Goal: Transaction & Acquisition: Purchase product/service

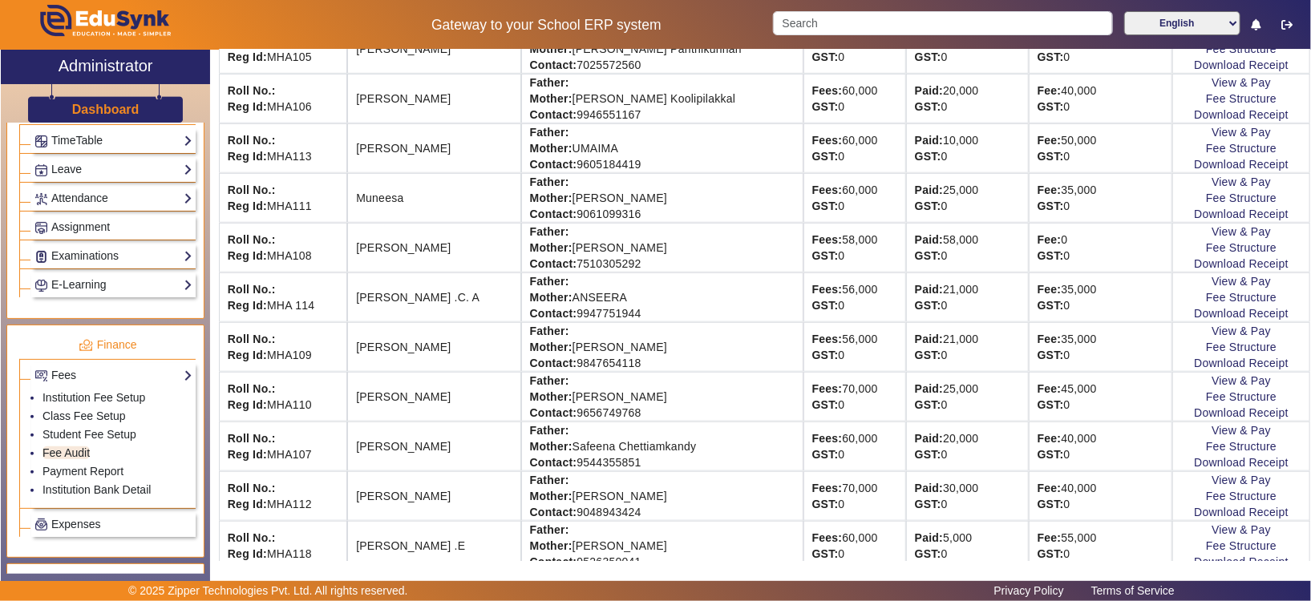
scroll to position [589, 0]
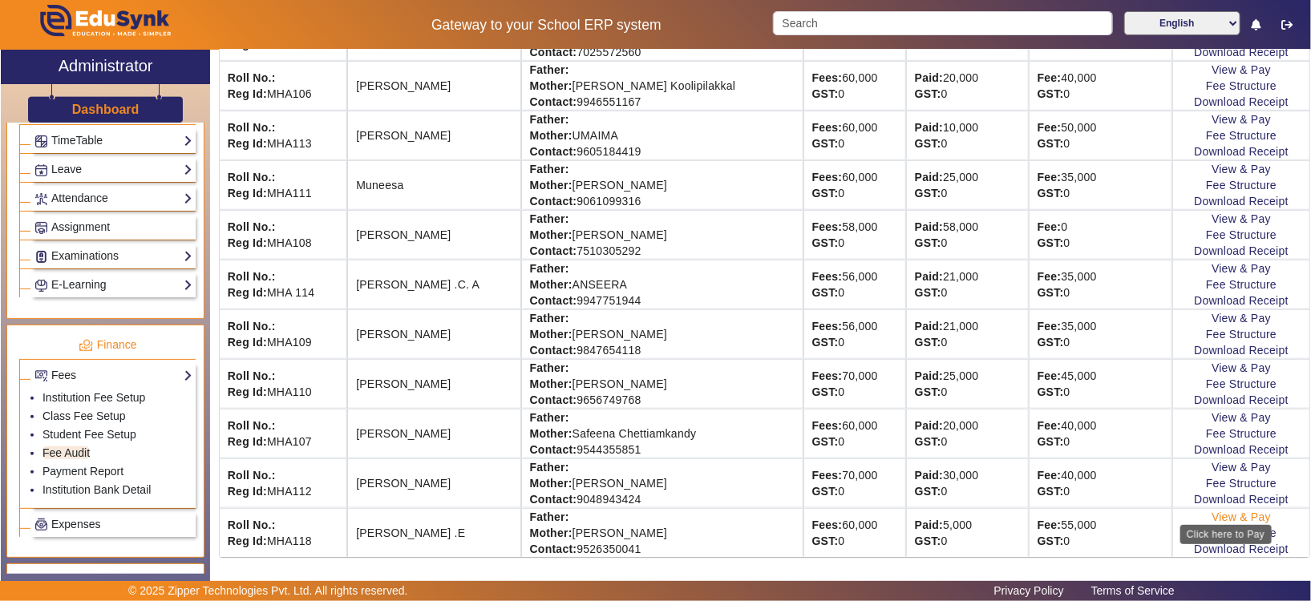
click at [1211, 511] on link "View & Pay" at bounding box center [1240, 517] width 59 height 13
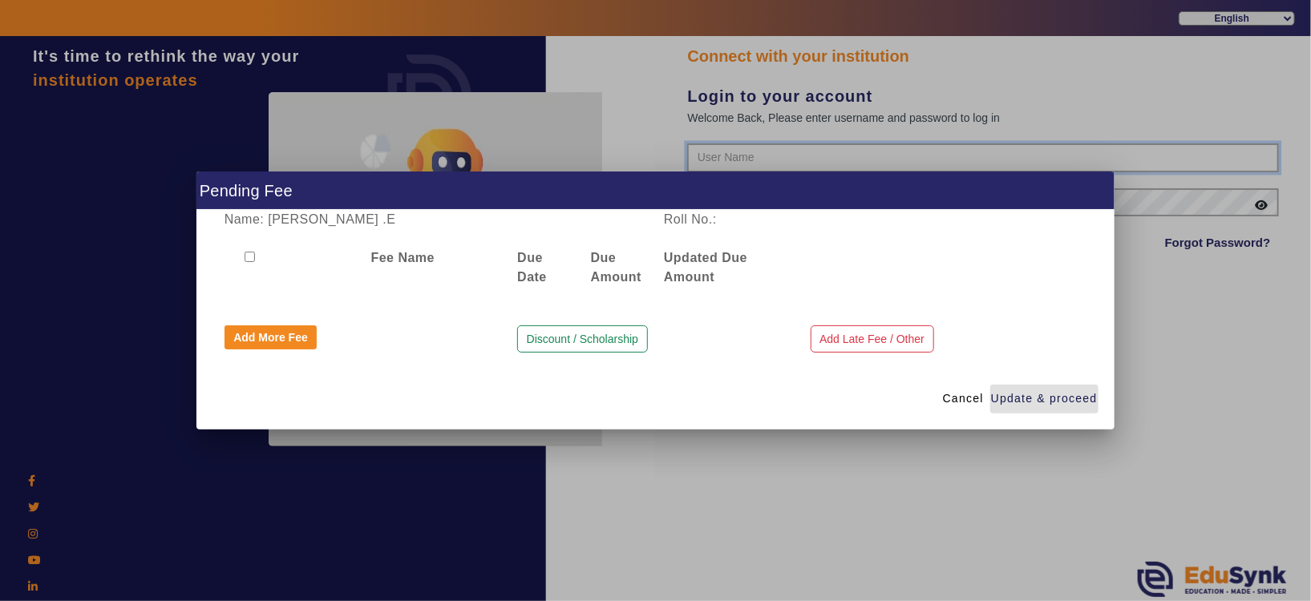
type input "8593852575"
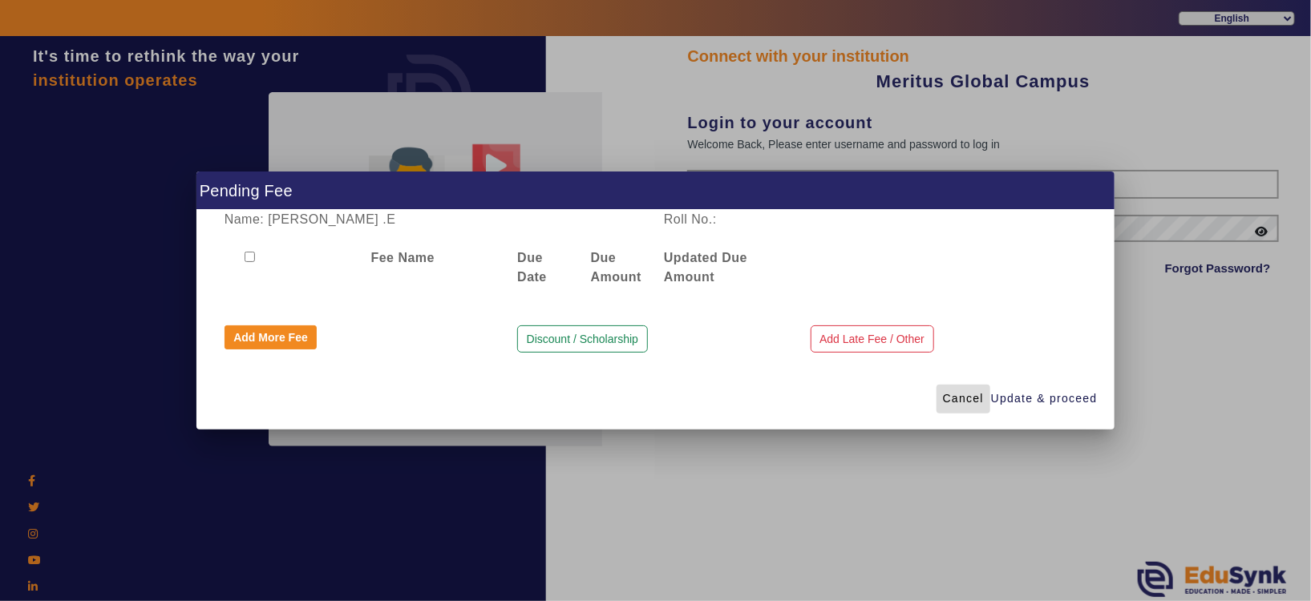
click at [958, 410] on span at bounding box center [963, 399] width 54 height 38
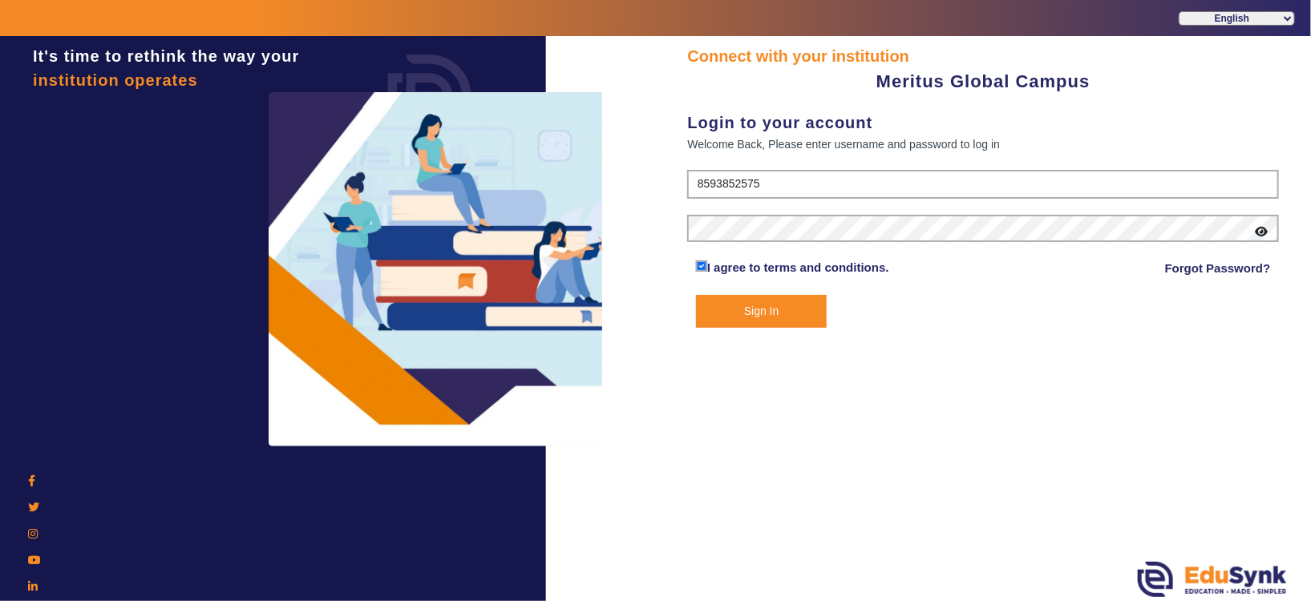
click at [737, 309] on button "Sign In" at bounding box center [761, 311] width 131 height 33
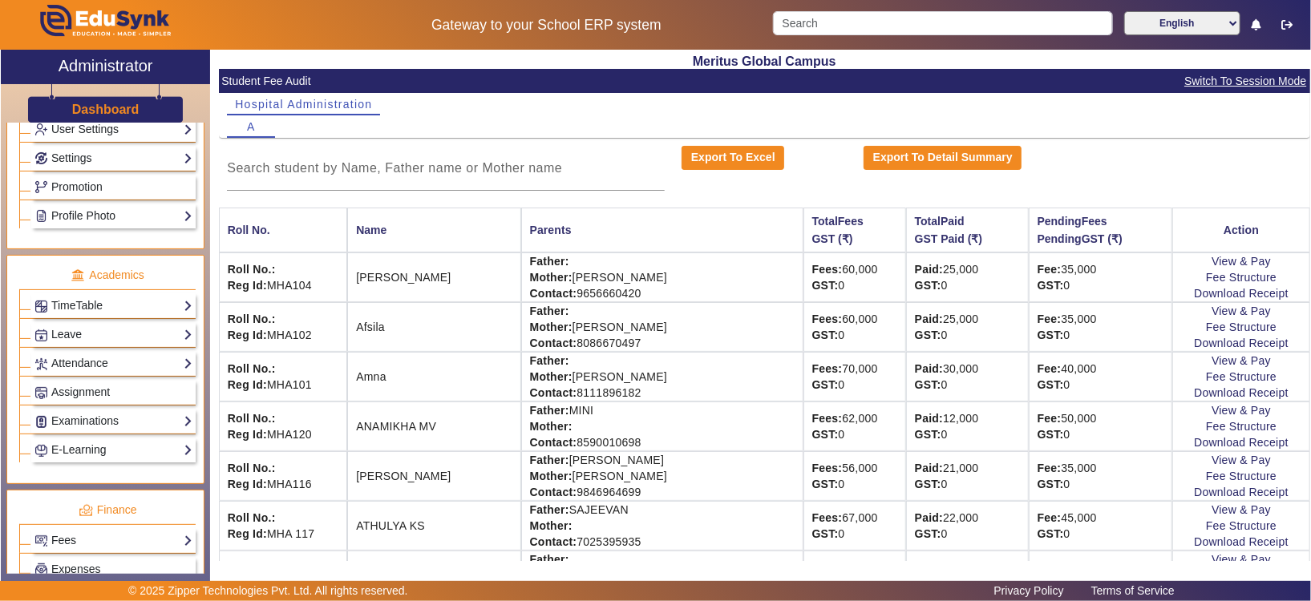
scroll to position [528, 0]
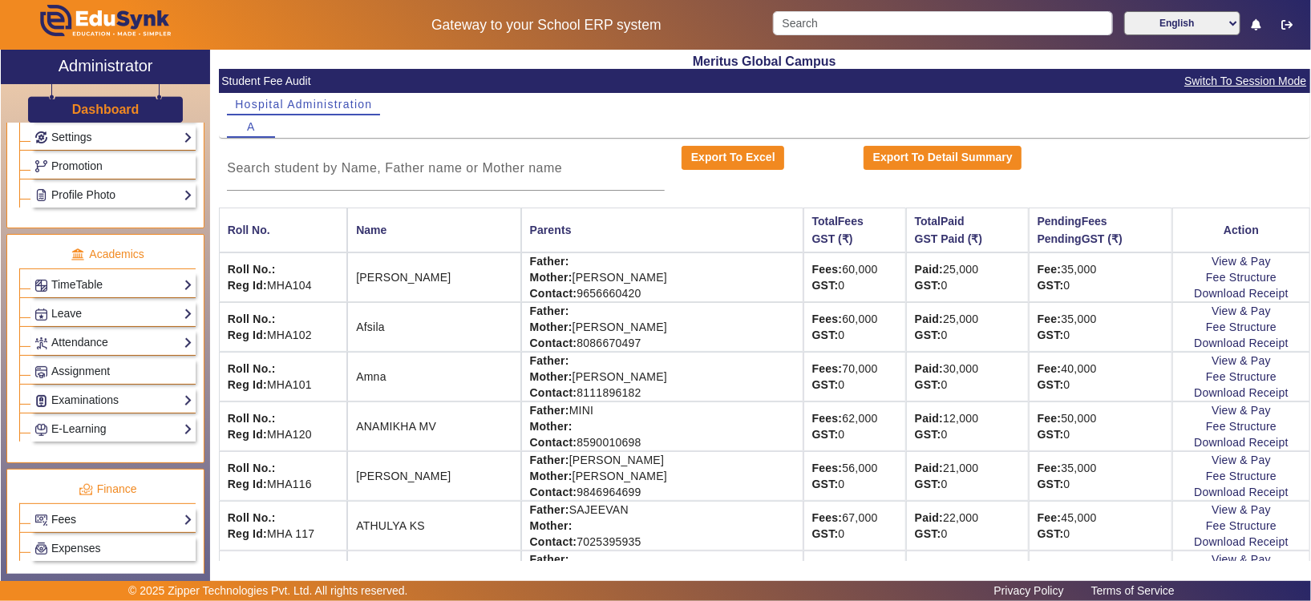
click at [155, 513] on link "Fees" at bounding box center [113, 520] width 158 height 18
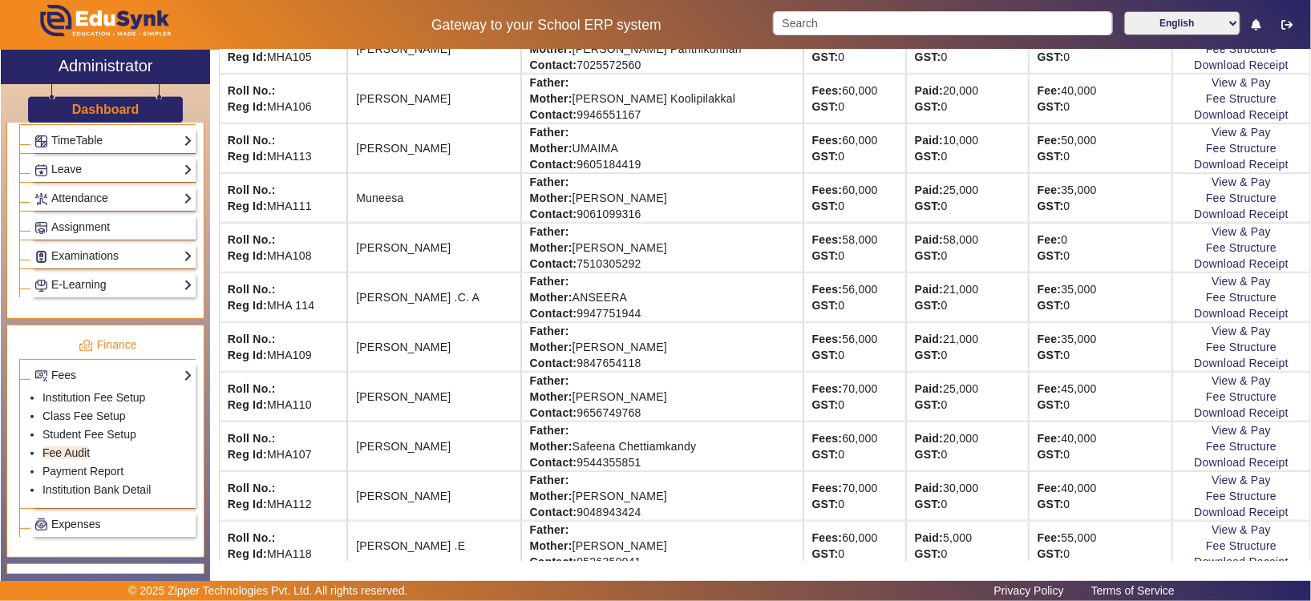
scroll to position [589, 0]
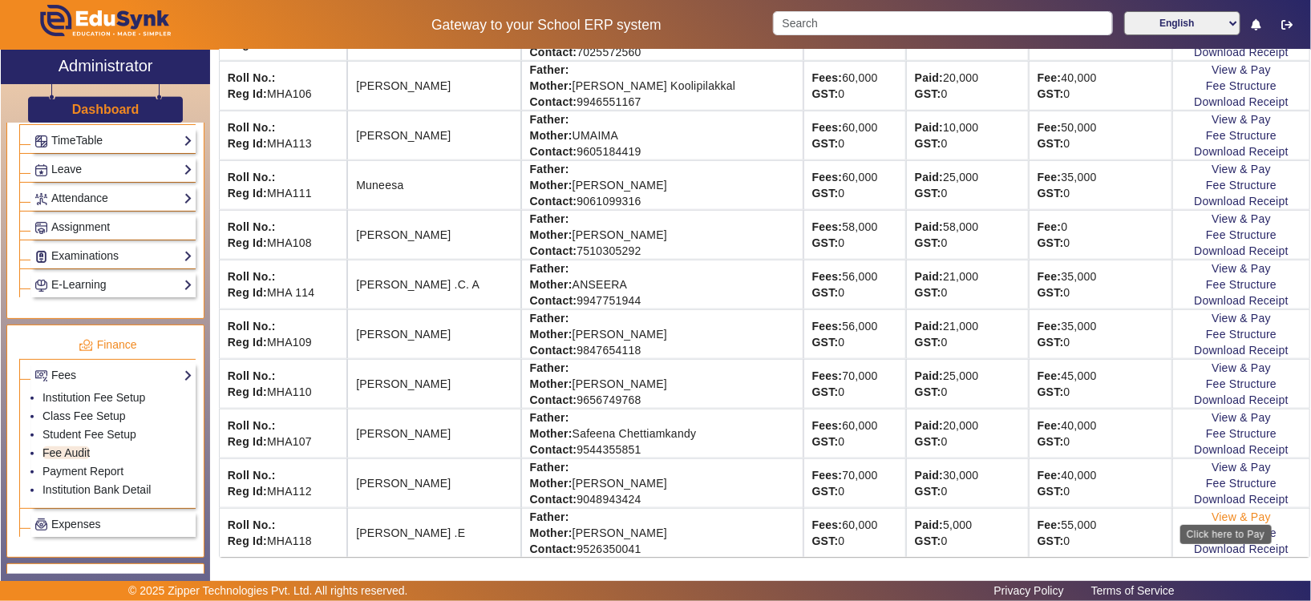
click at [1211, 511] on link "View & Pay" at bounding box center [1240, 517] width 59 height 13
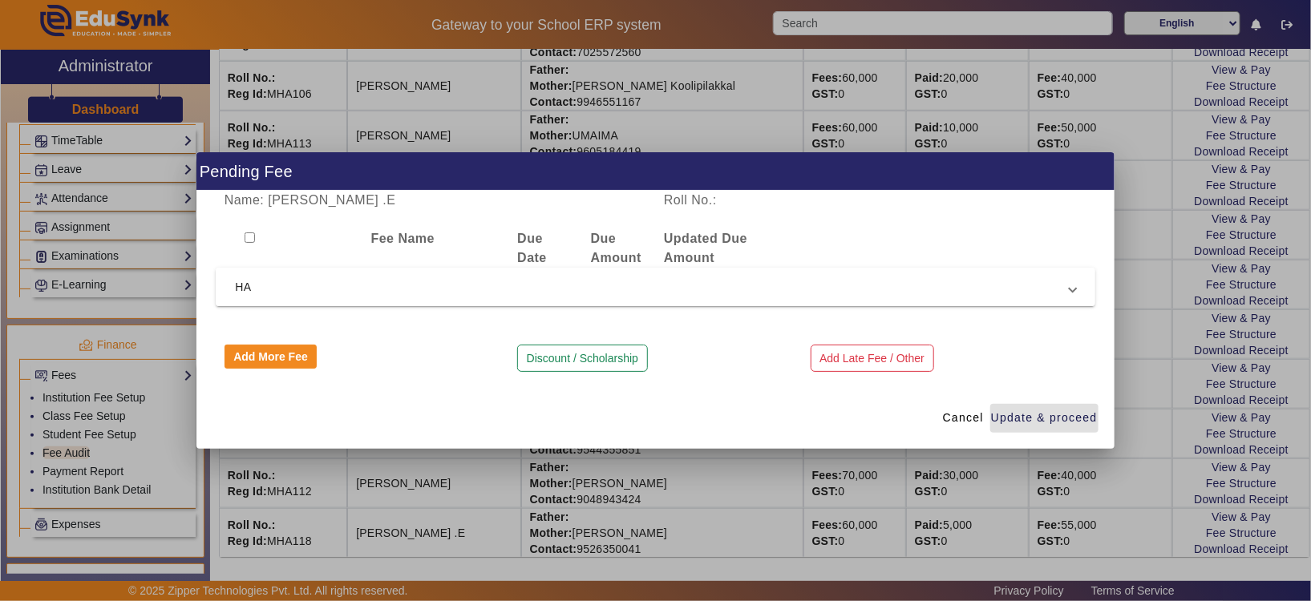
click at [585, 281] on span "HA" at bounding box center [652, 286] width 834 height 19
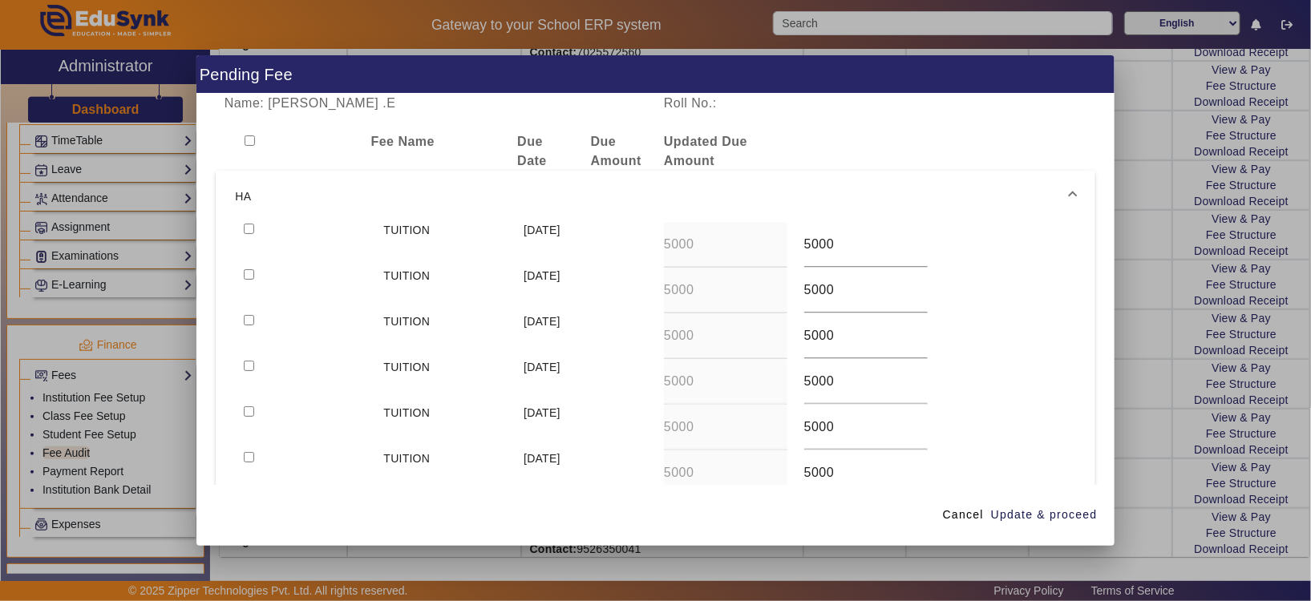
click at [241, 228] on div at bounding box center [305, 245] width 140 height 46
click at [251, 228] on input "checkbox" at bounding box center [249, 229] width 10 height 10
checkbox input "true"
click at [1027, 519] on span "Update & proceed" at bounding box center [1044, 515] width 107 height 17
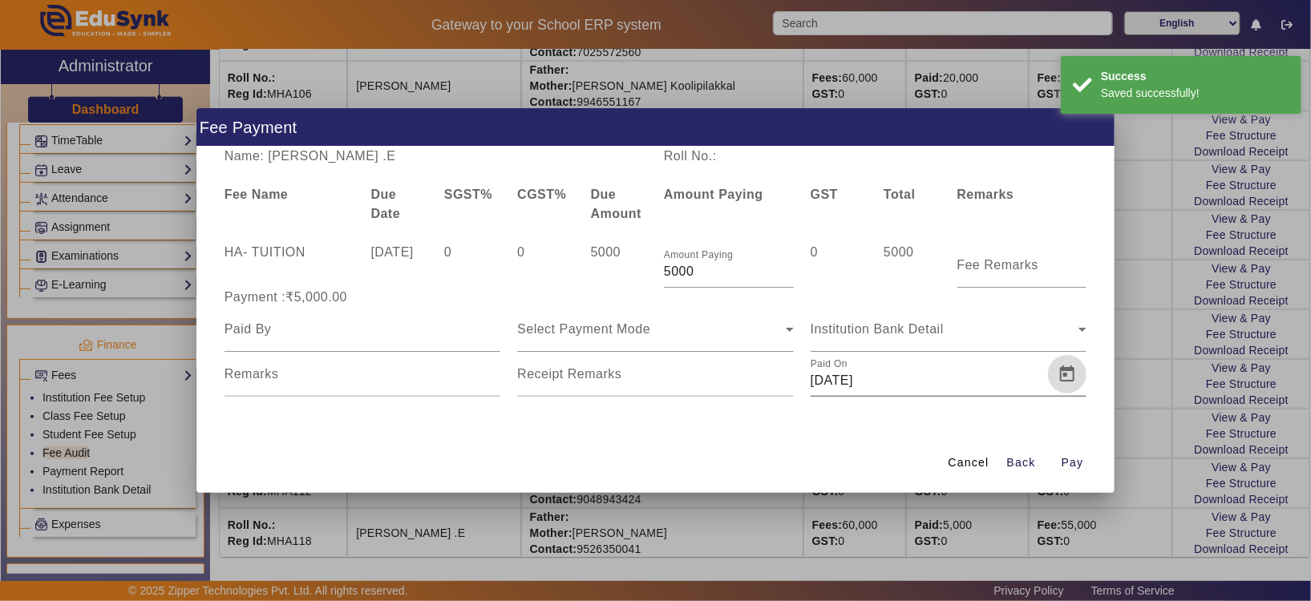
click at [1064, 373] on span "Open calendar" at bounding box center [1067, 374] width 38 height 38
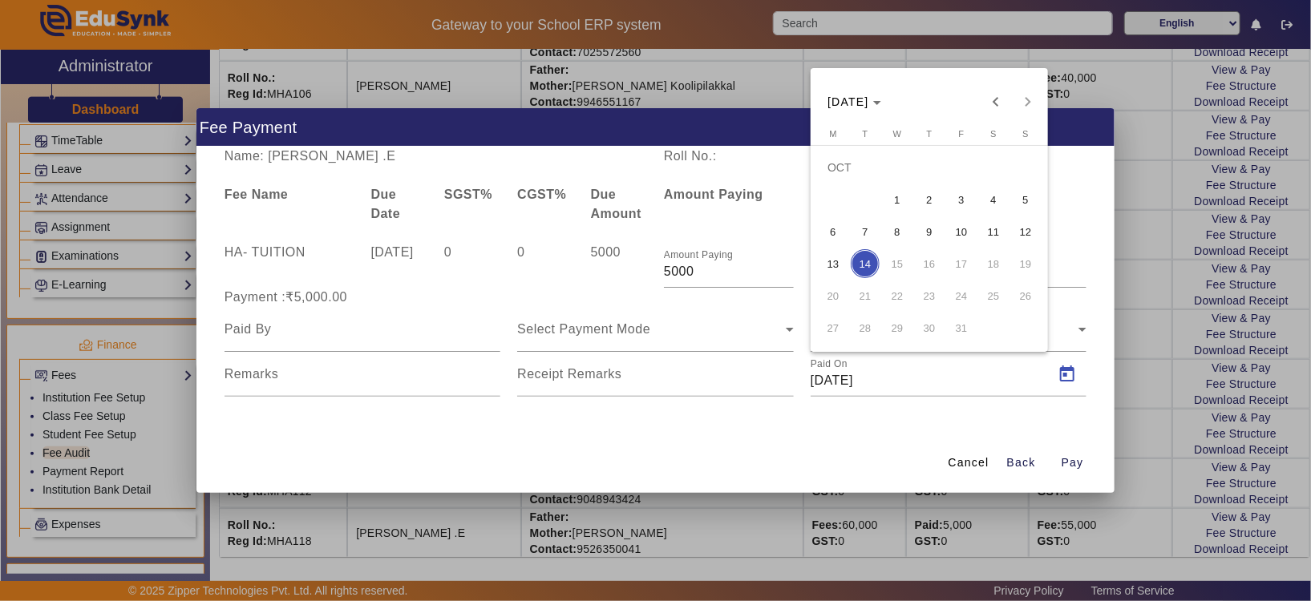
click at [837, 258] on span "13" at bounding box center [832, 263] width 29 height 29
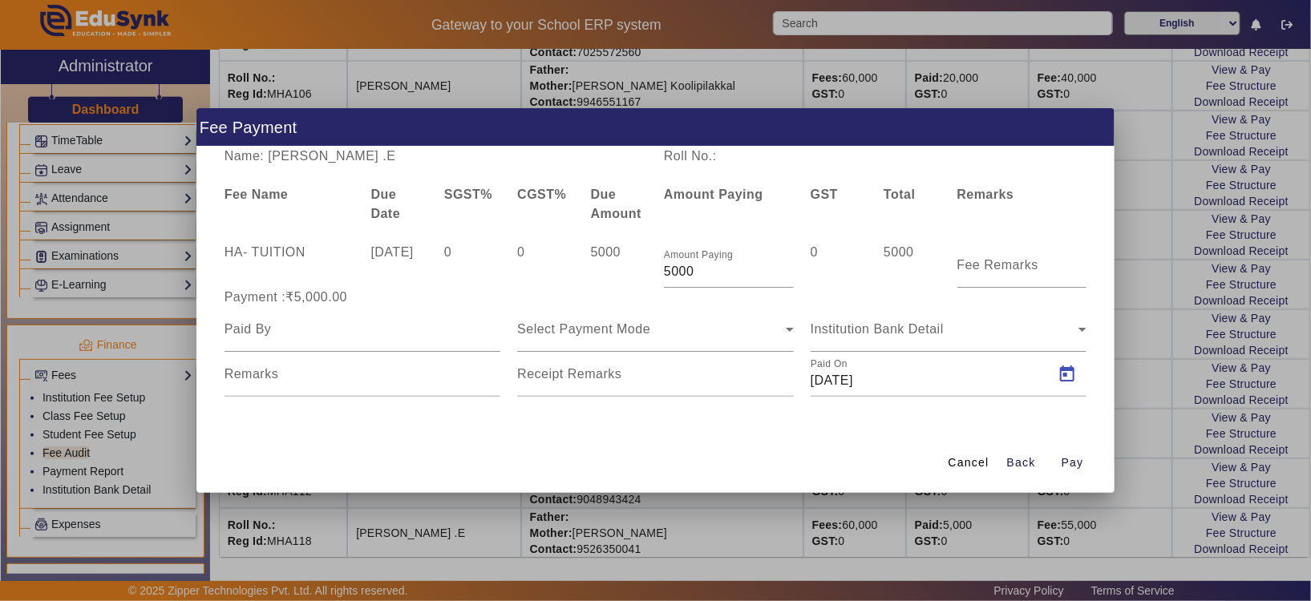
type input "[DATE]"
click at [788, 329] on icon at bounding box center [790, 330] width 8 height 4
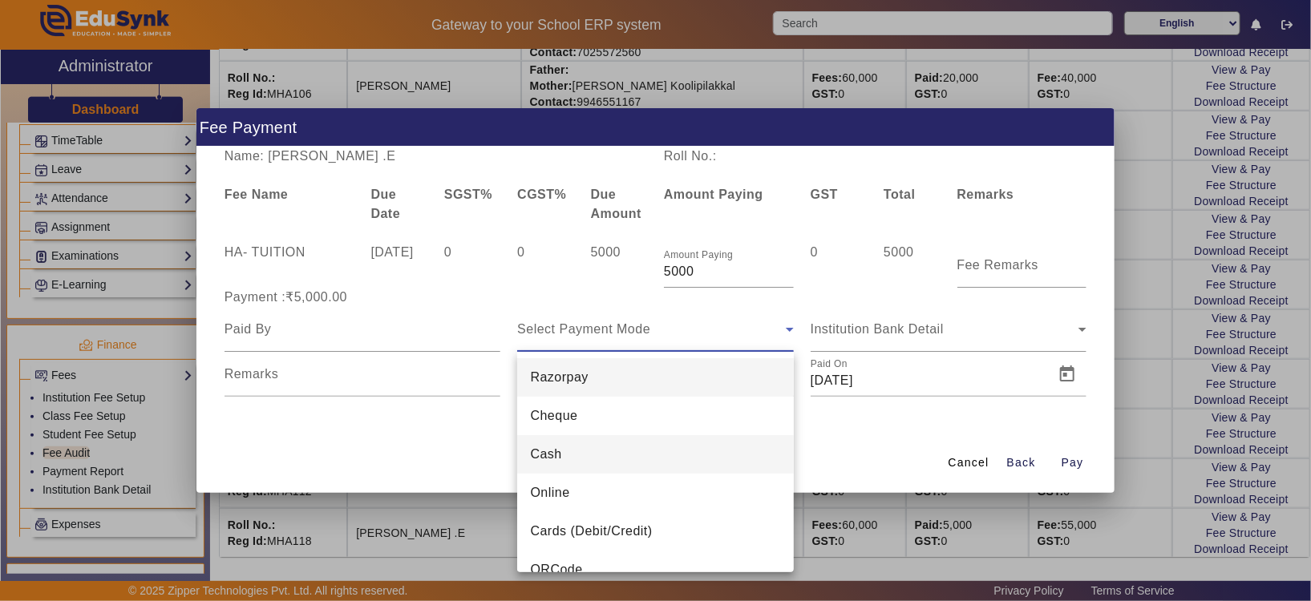
click at [651, 441] on mat-option "Cash" at bounding box center [655, 454] width 277 height 38
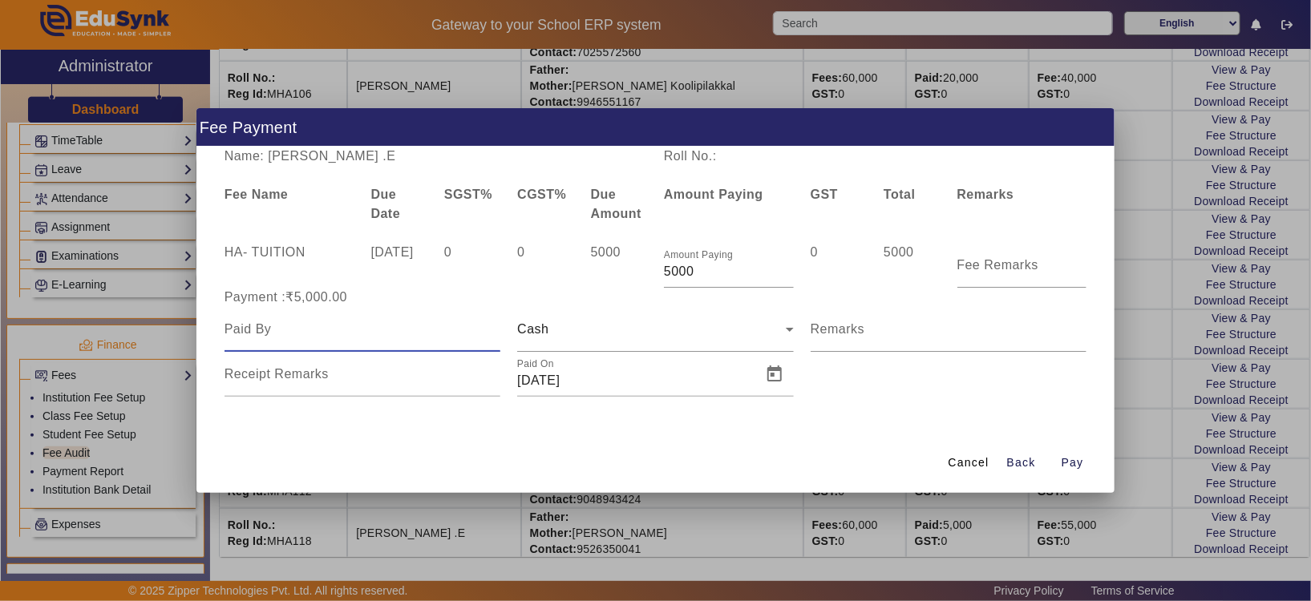
click at [389, 327] on input at bounding box center [362, 329] width 277 height 19
type input "[PERSON_NAME]"
click at [1072, 464] on span "Pay" at bounding box center [1072, 462] width 22 height 17
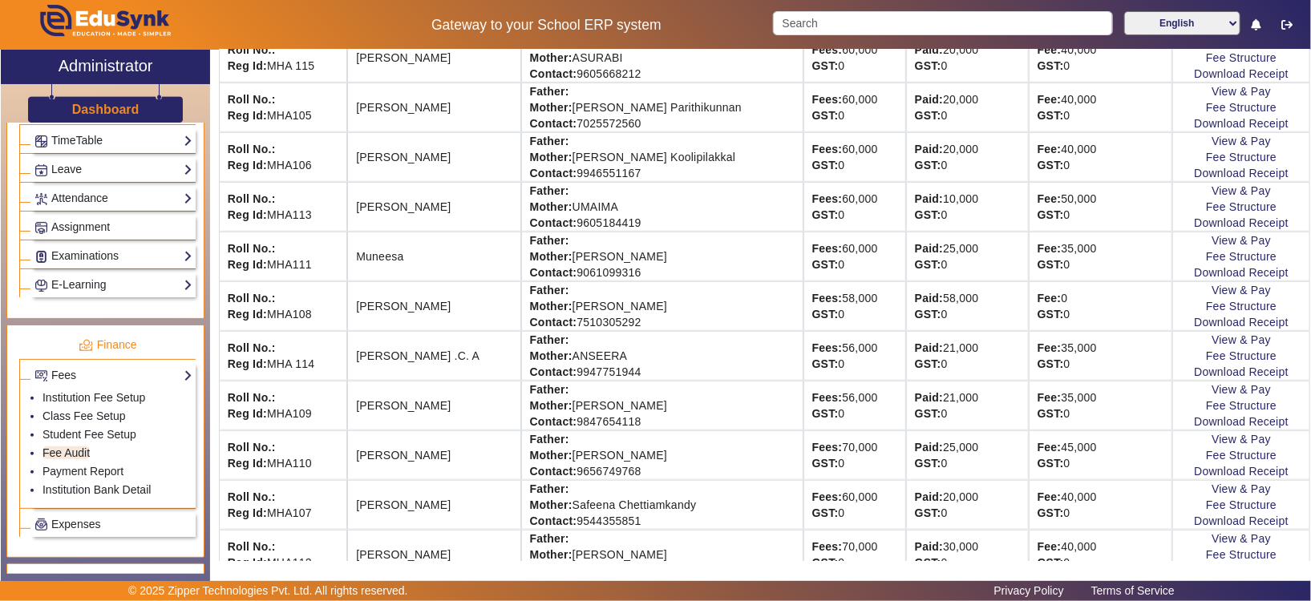
scroll to position [576, 0]
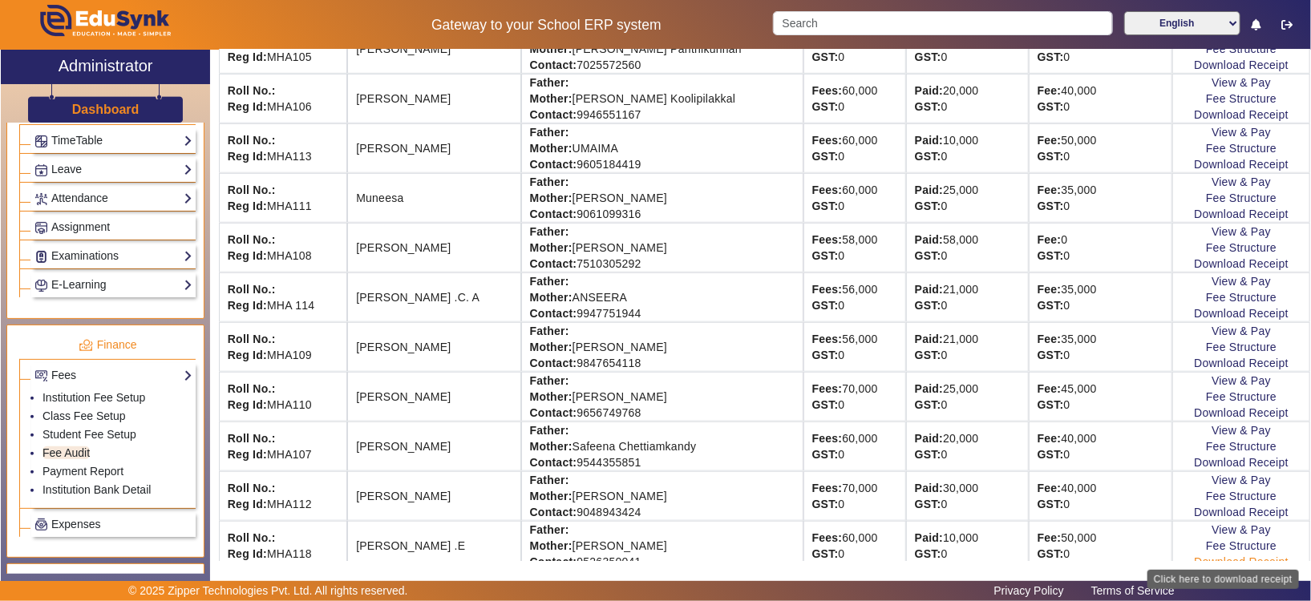
click at [1193, 558] on link "Download Receipt" at bounding box center [1240, 561] width 95 height 13
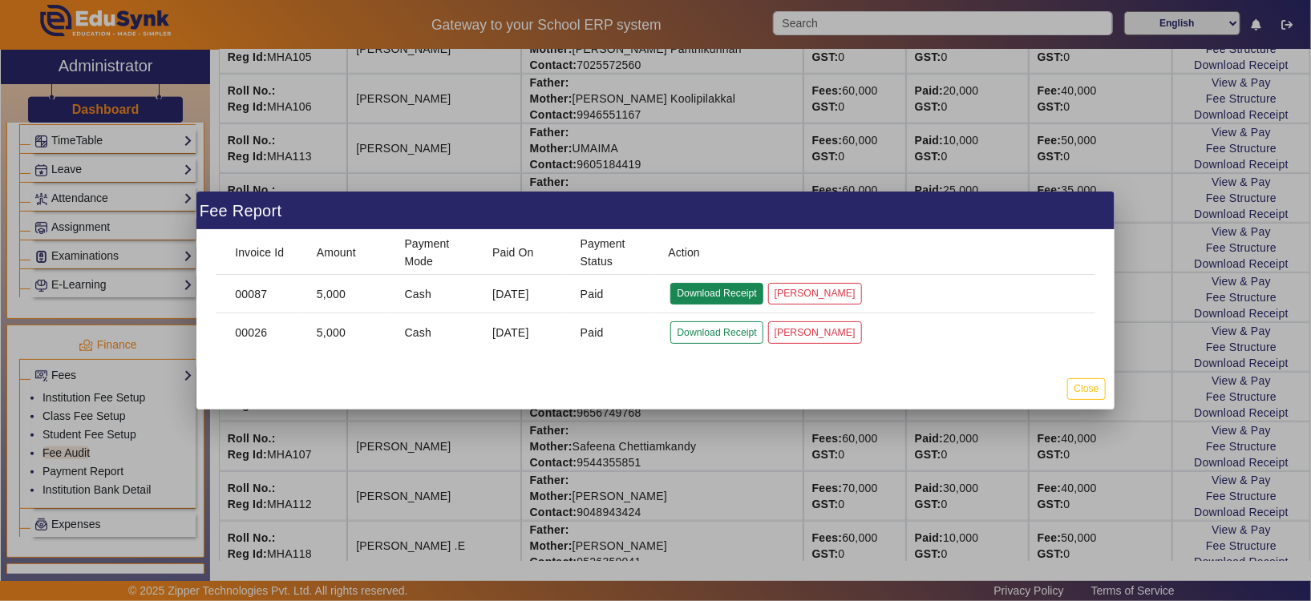
click at [713, 285] on button "Download Receipt" at bounding box center [716, 294] width 92 height 22
click at [1091, 388] on button "Close" at bounding box center [1086, 389] width 38 height 22
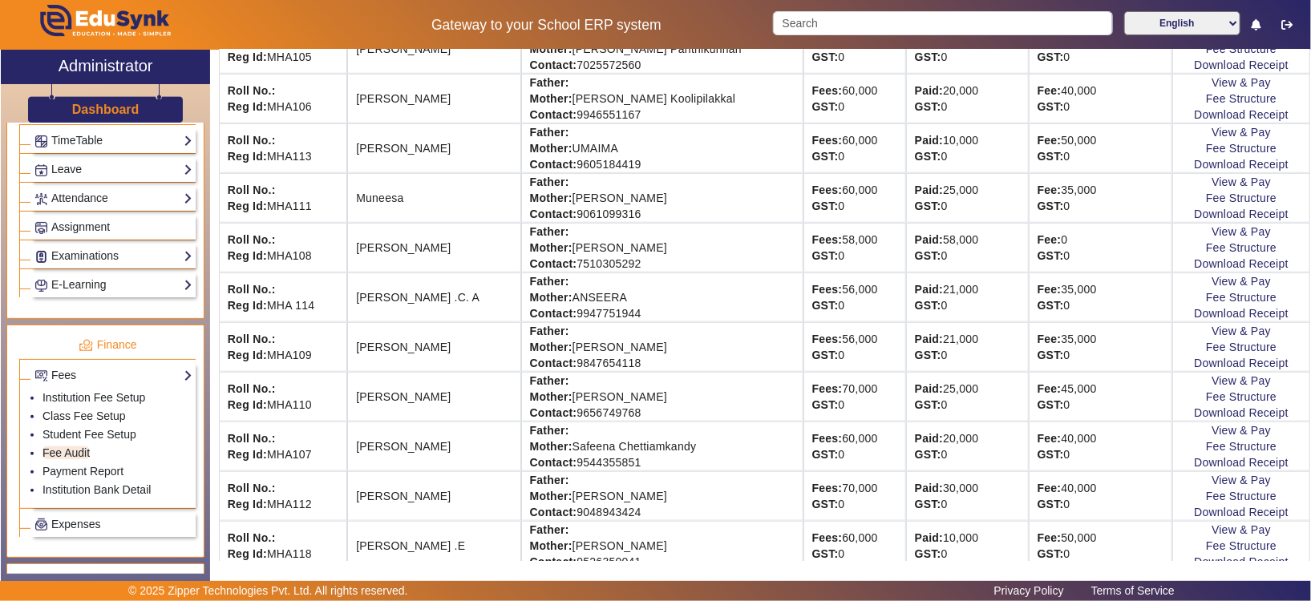
scroll to position [580, 0]
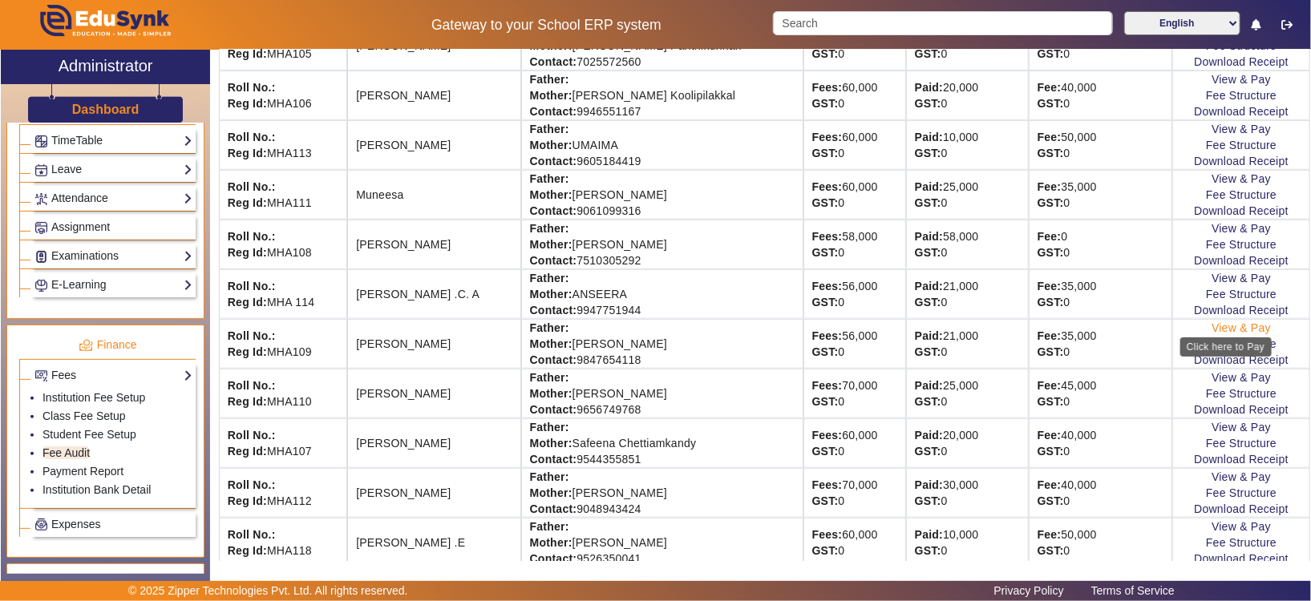
click at [1232, 324] on link "View & Pay" at bounding box center [1240, 327] width 59 height 13
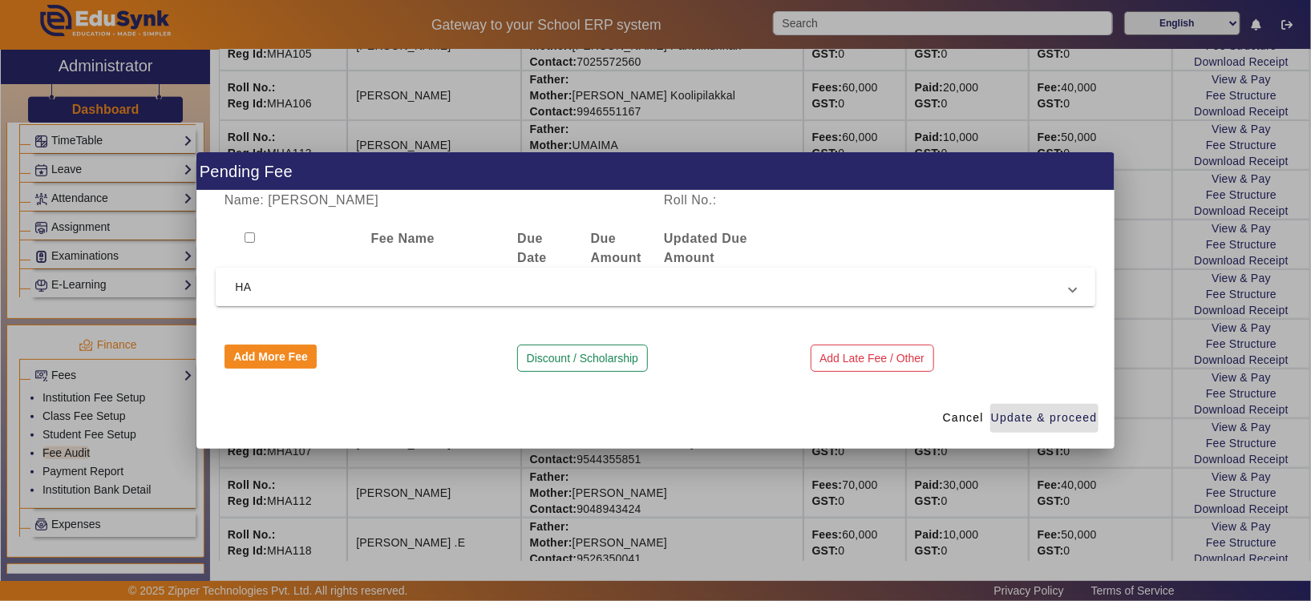
click at [414, 297] on mat-expansion-panel-header "HA" at bounding box center [655, 287] width 879 height 38
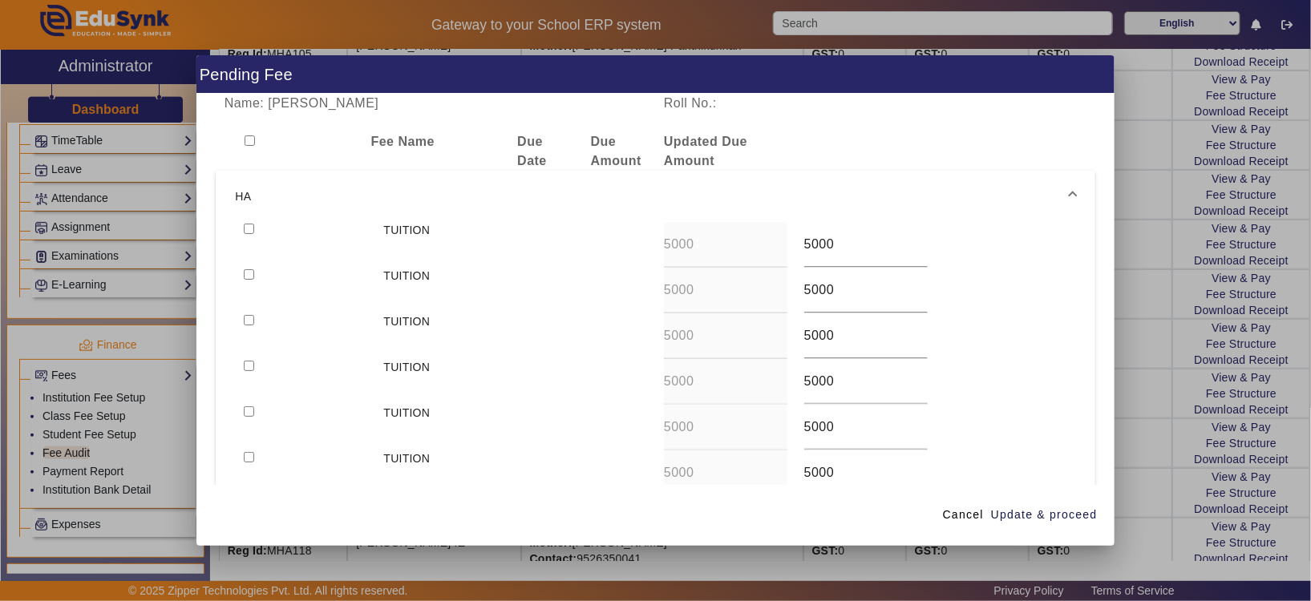
click at [250, 224] on input "checkbox" at bounding box center [249, 229] width 10 height 10
checkbox input "true"
click at [1047, 519] on span "Update & proceed" at bounding box center [1044, 515] width 107 height 17
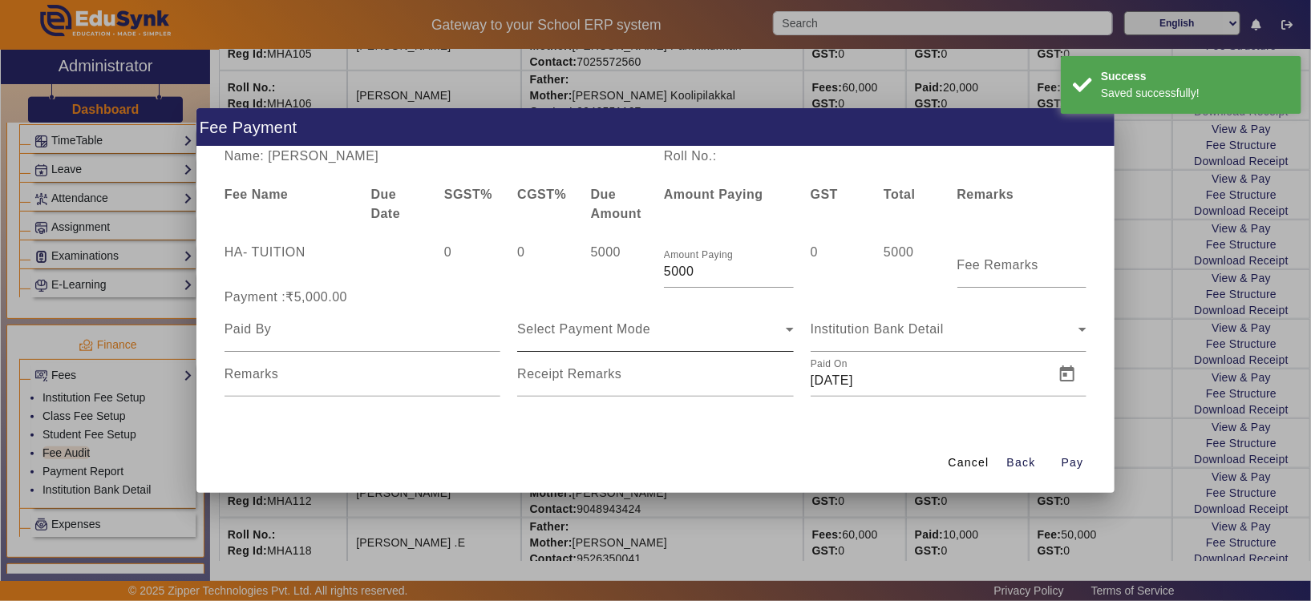
click at [783, 340] on div "Select Payment Mode" at bounding box center [655, 329] width 277 height 45
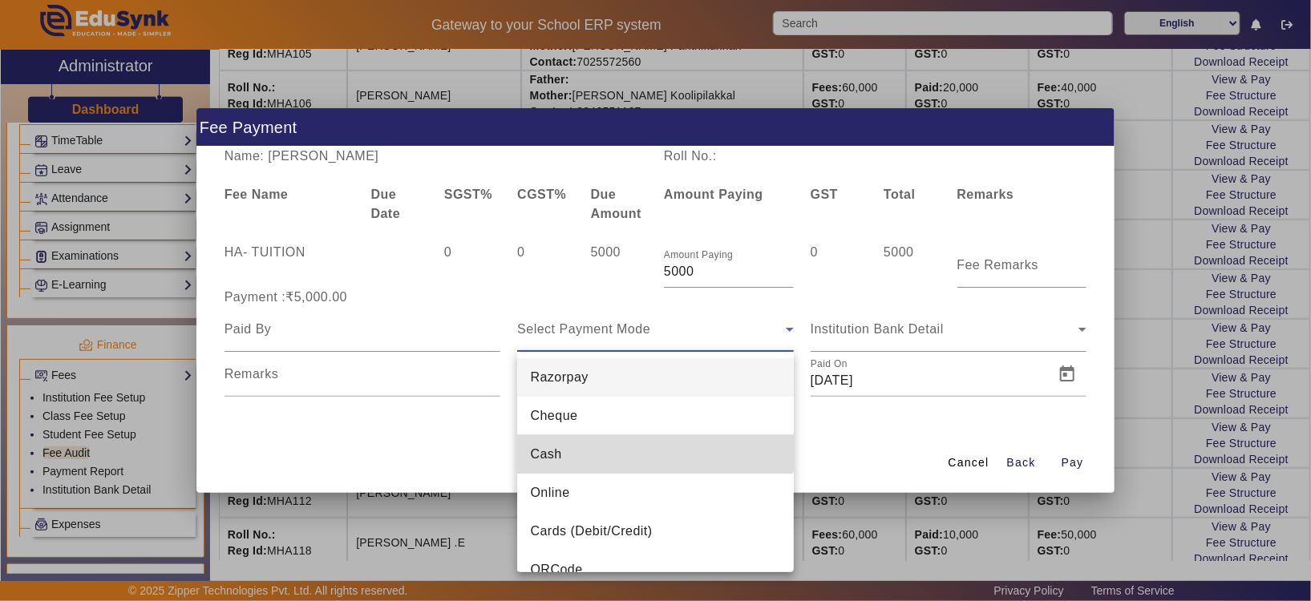
click at [655, 440] on mat-option "Cash" at bounding box center [655, 454] width 277 height 38
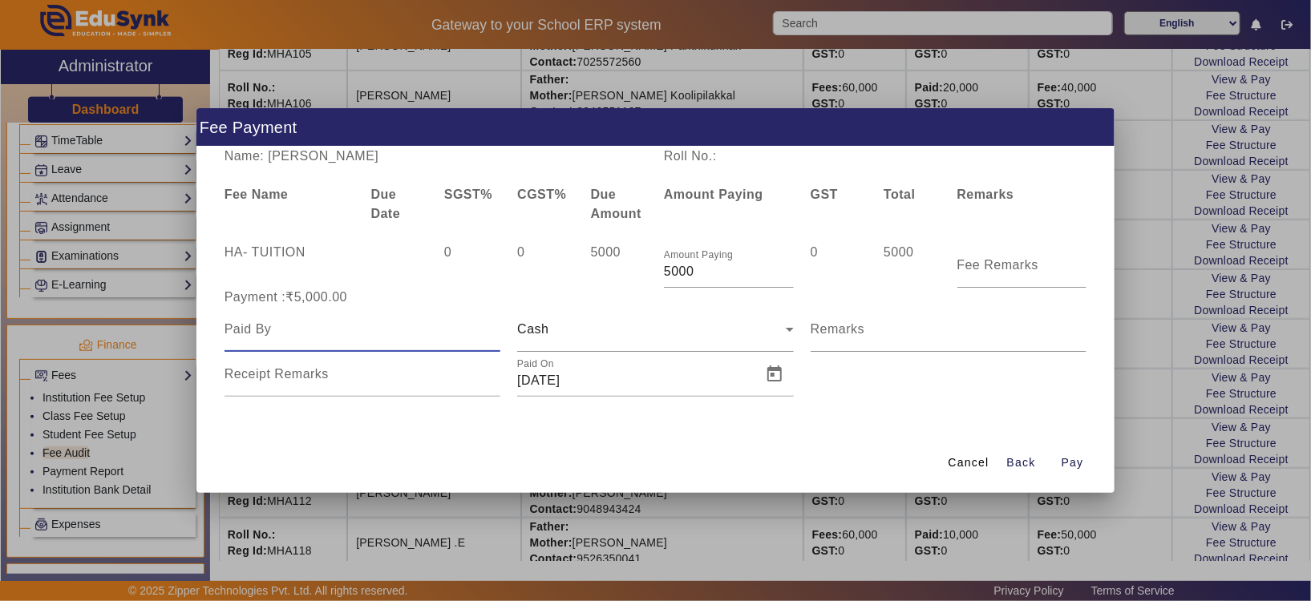
click at [315, 324] on input at bounding box center [362, 329] width 277 height 19
type input "[PERSON_NAME]"
click at [1071, 462] on span "Pay" at bounding box center [1072, 462] width 22 height 17
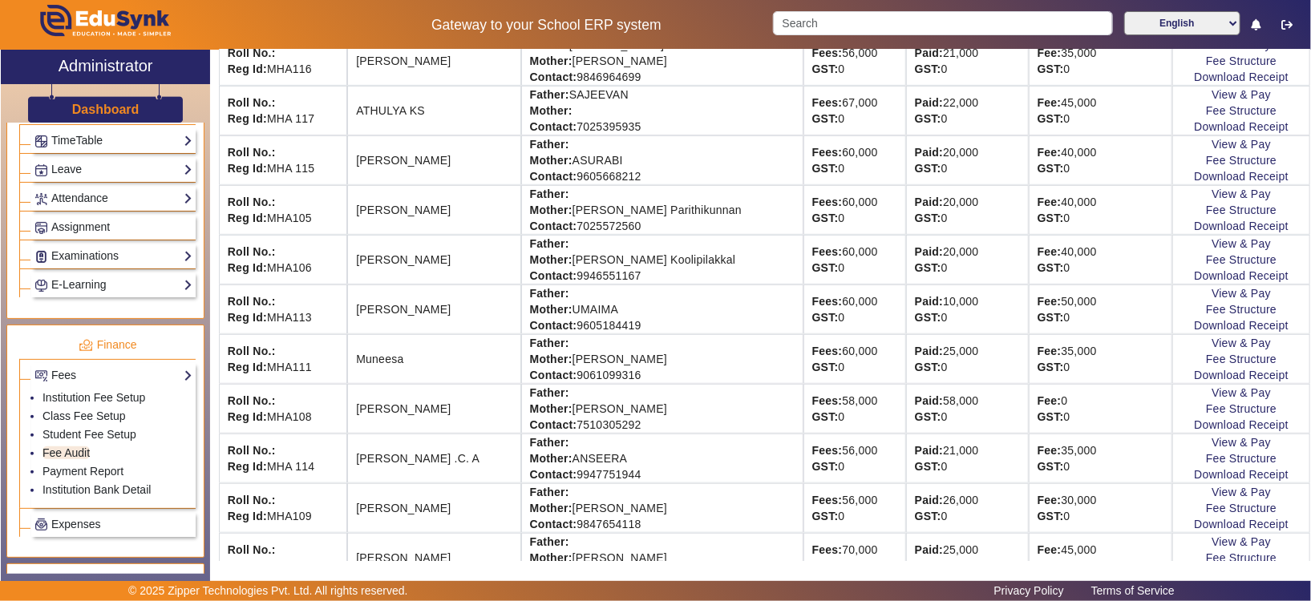
scroll to position [432, 0]
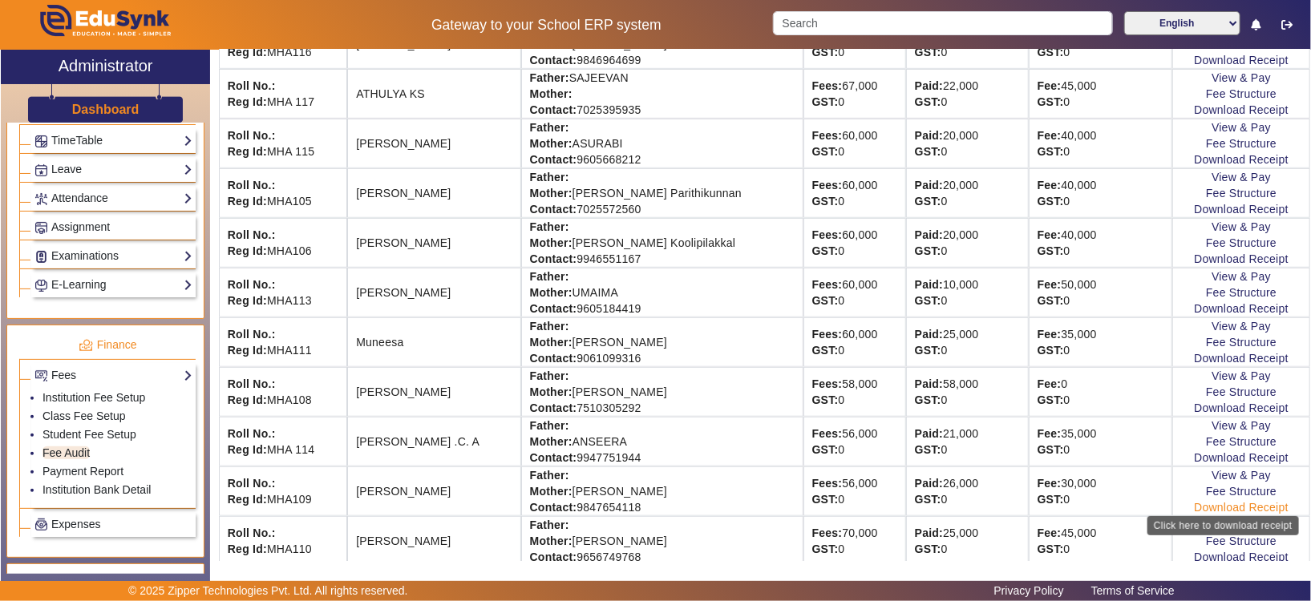
click at [1228, 501] on link "Download Receipt" at bounding box center [1240, 507] width 95 height 13
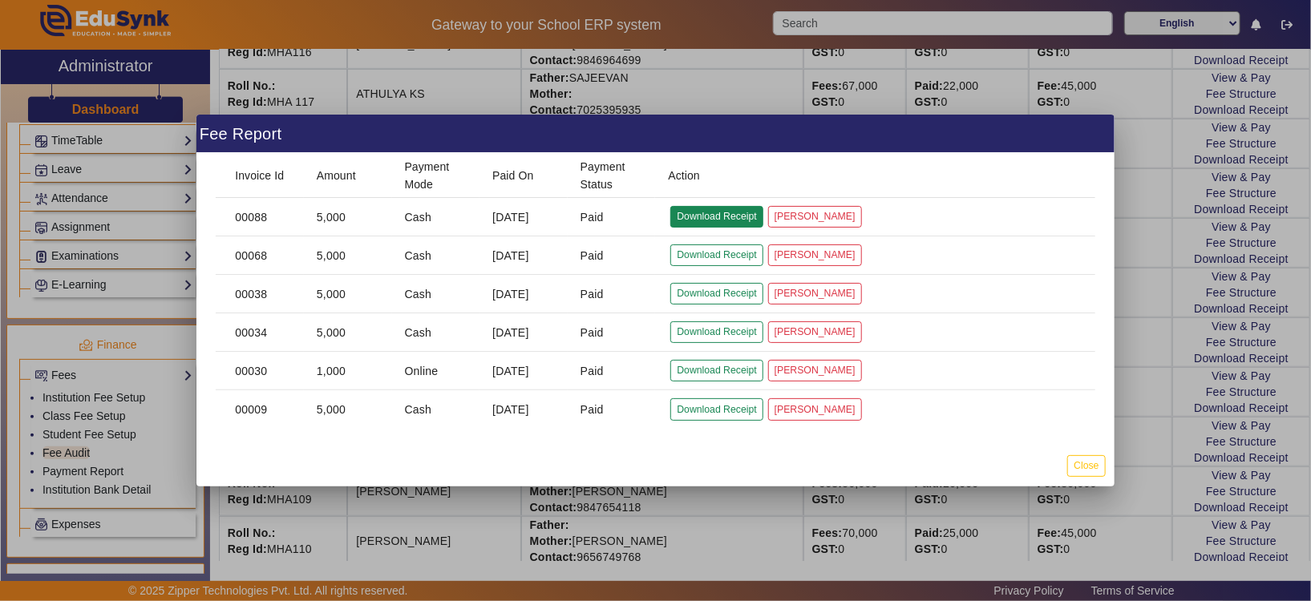
click at [716, 209] on button "Download Receipt" at bounding box center [716, 217] width 92 height 22
click at [1073, 463] on button "Close" at bounding box center [1086, 466] width 38 height 22
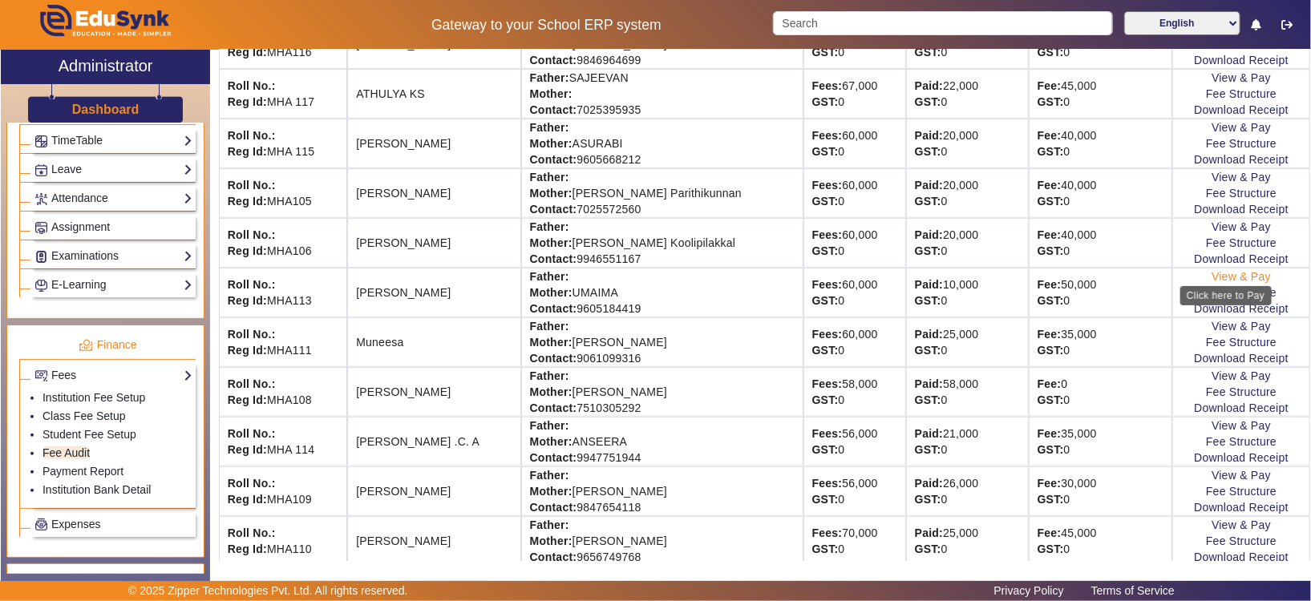
click at [1239, 273] on link "View & Pay" at bounding box center [1240, 276] width 59 height 13
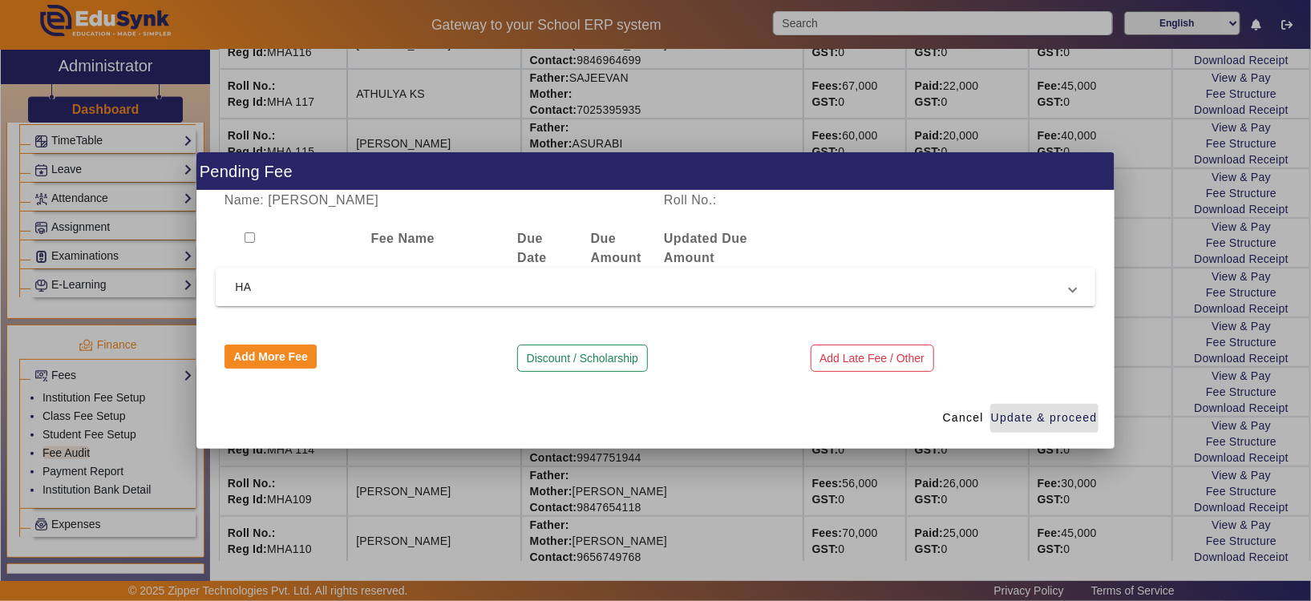
click at [700, 275] on mat-expansion-panel-header "HA" at bounding box center [655, 287] width 879 height 38
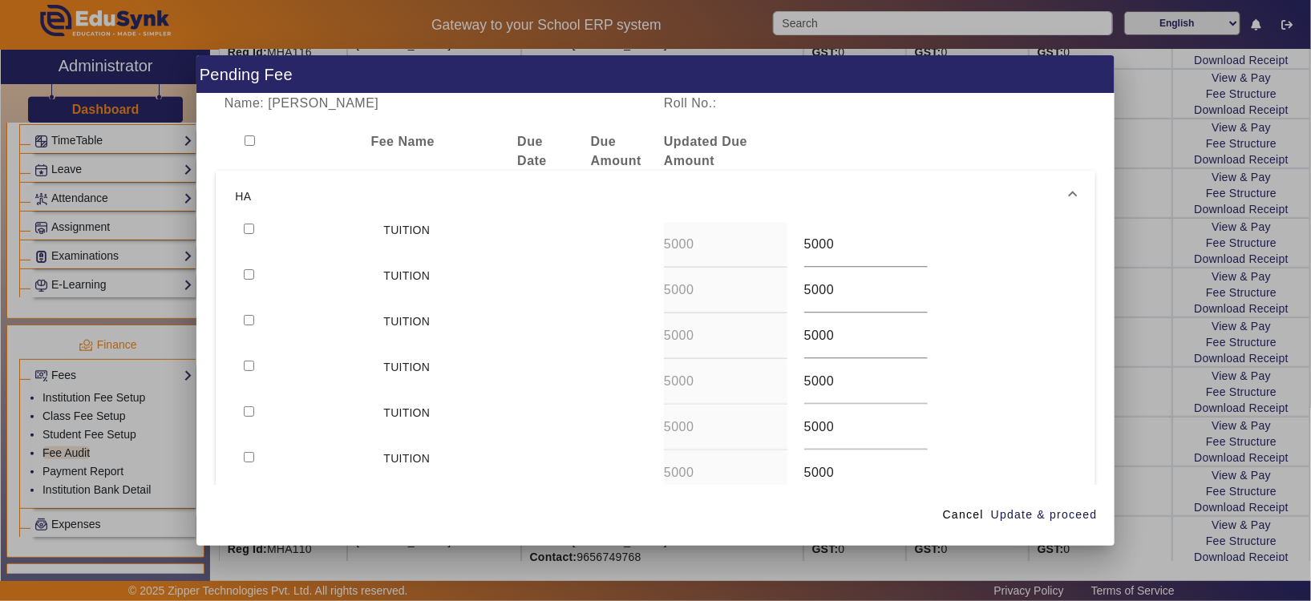
click at [252, 220] on mat-expansion-panel-header "HA" at bounding box center [655, 196] width 879 height 51
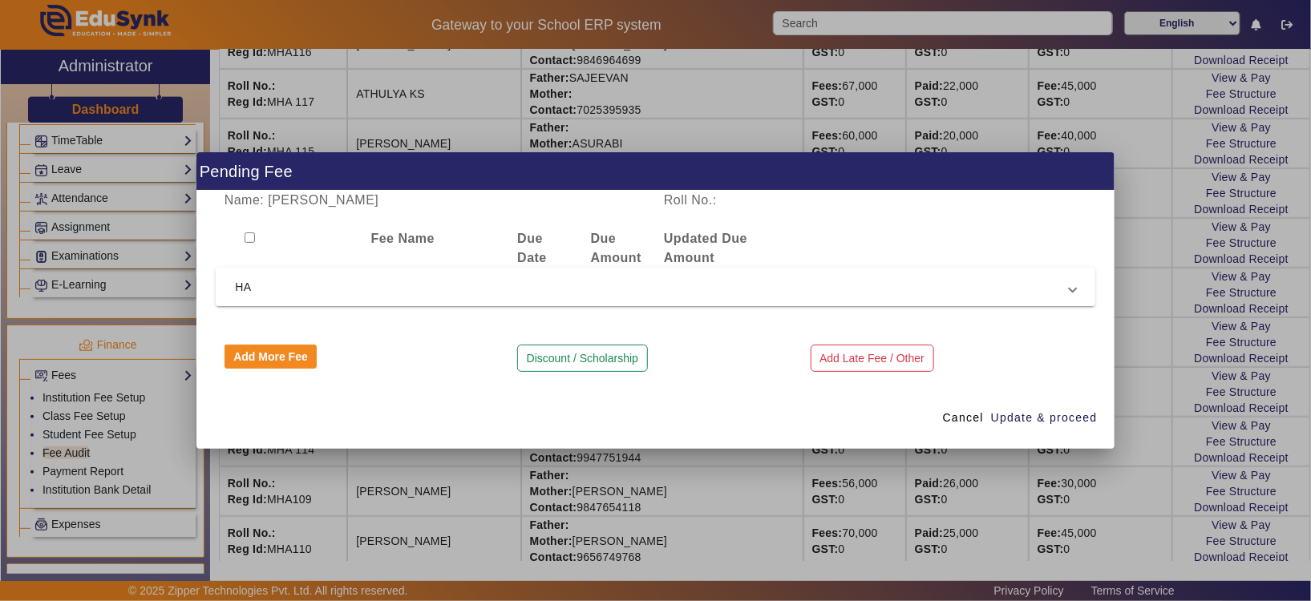
click at [314, 288] on span "HA" at bounding box center [652, 286] width 834 height 19
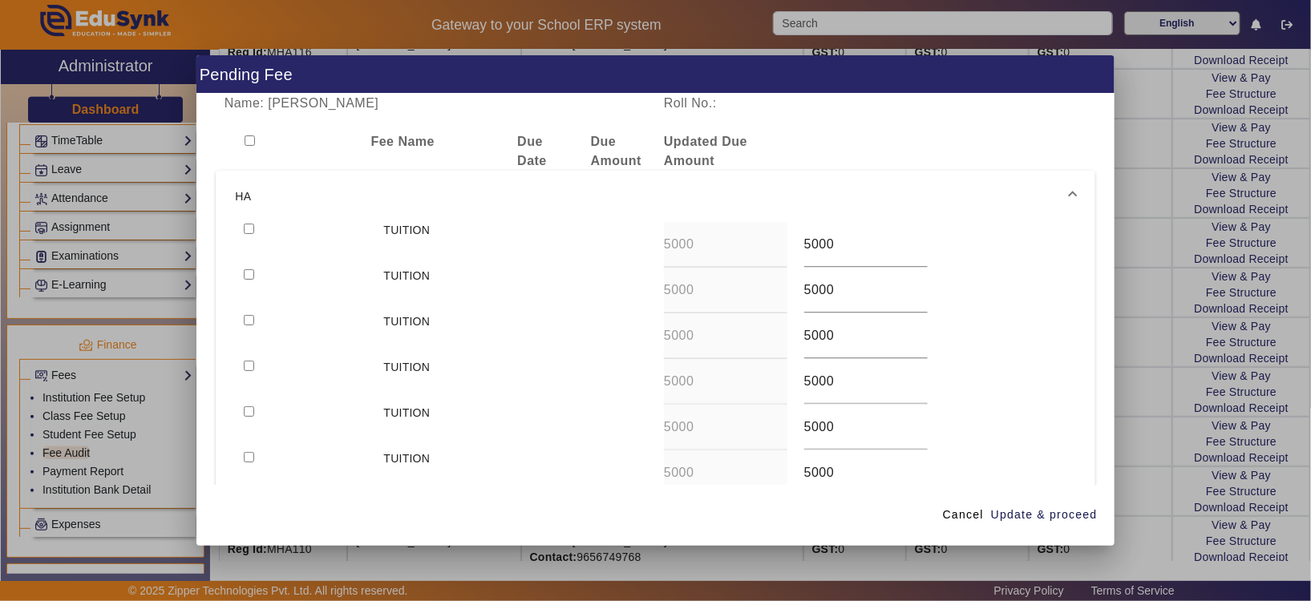
click at [248, 228] on input "checkbox" at bounding box center [249, 229] width 10 height 10
checkbox input "true"
click at [1023, 519] on span "Update & proceed" at bounding box center [1044, 515] width 107 height 17
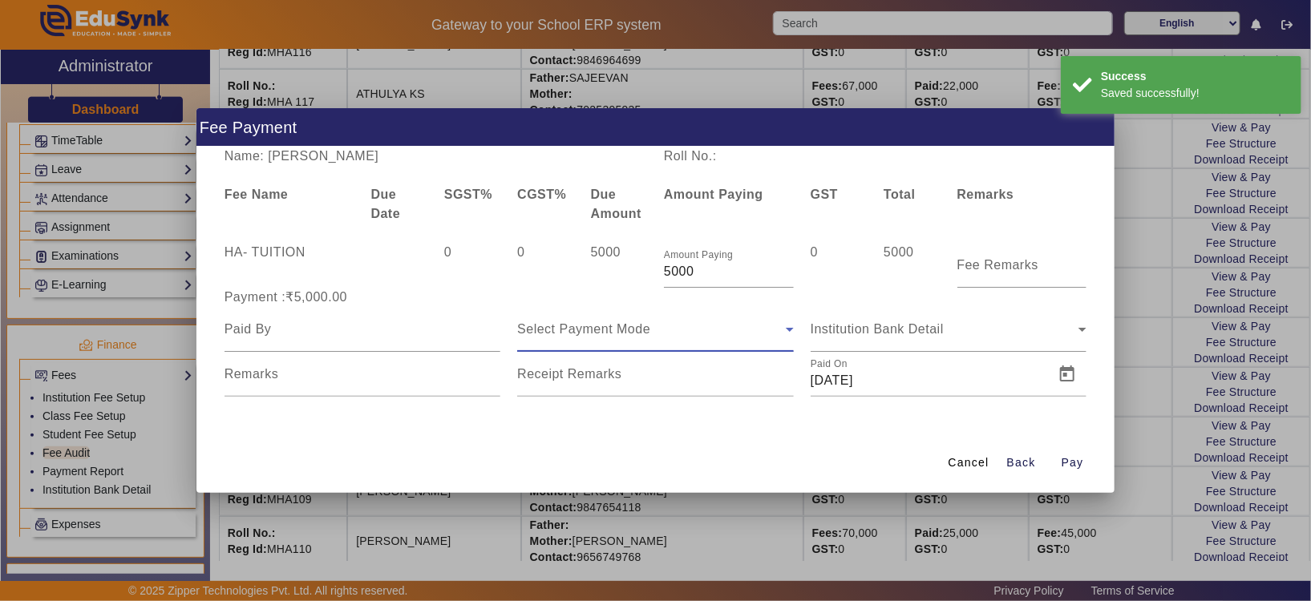
click at [790, 322] on icon at bounding box center [789, 329] width 19 height 19
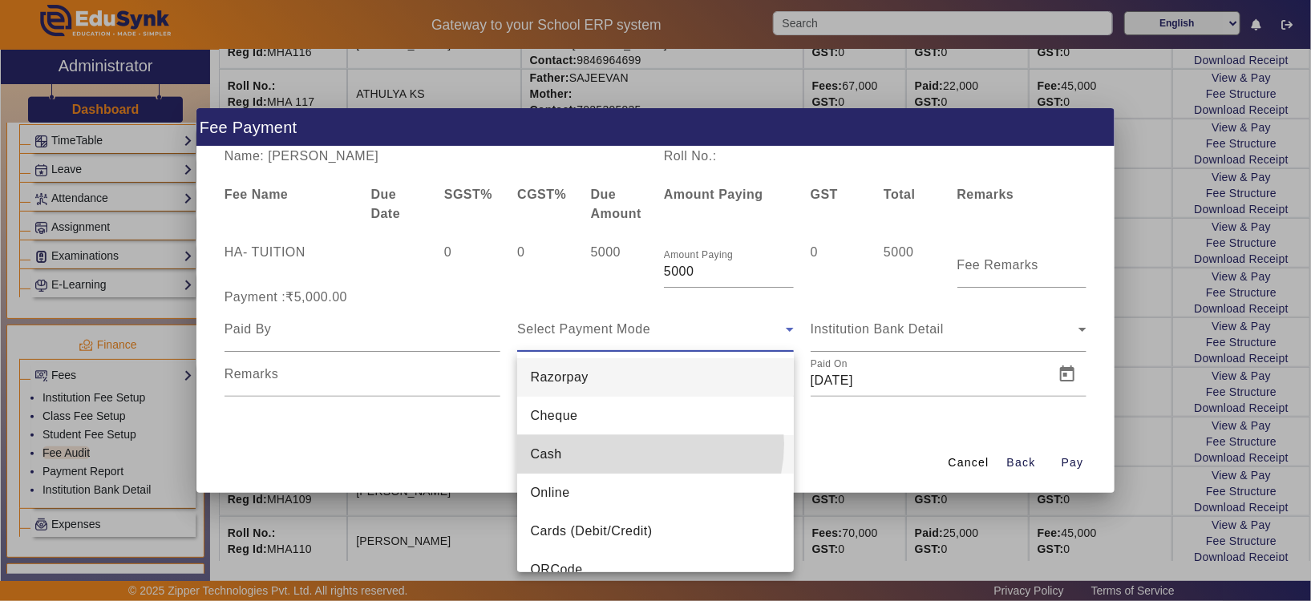
click at [636, 444] on mat-option "Cash" at bounding box center [655, 454] width 277 height 38
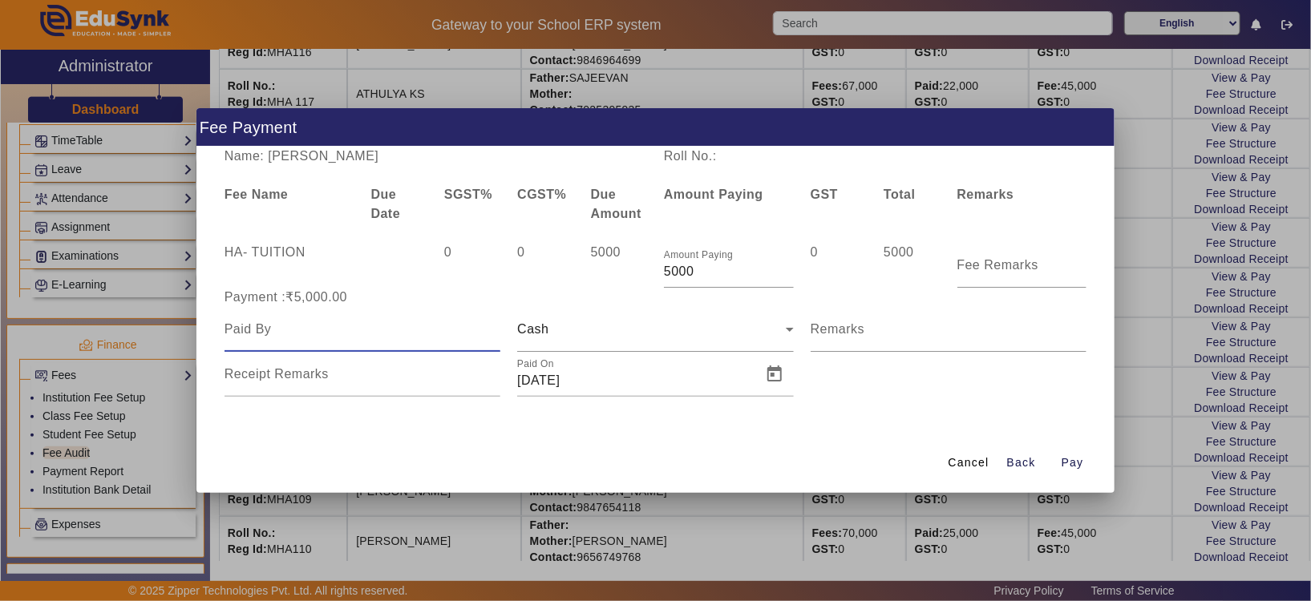
click at [260, 333] on input at bounding box center [362, 329] width 277 height 19
type input "MUFEEDHA"
click at [1082, 463] on span "Pay" at bounding box center [1072, 462] width 22 height 17
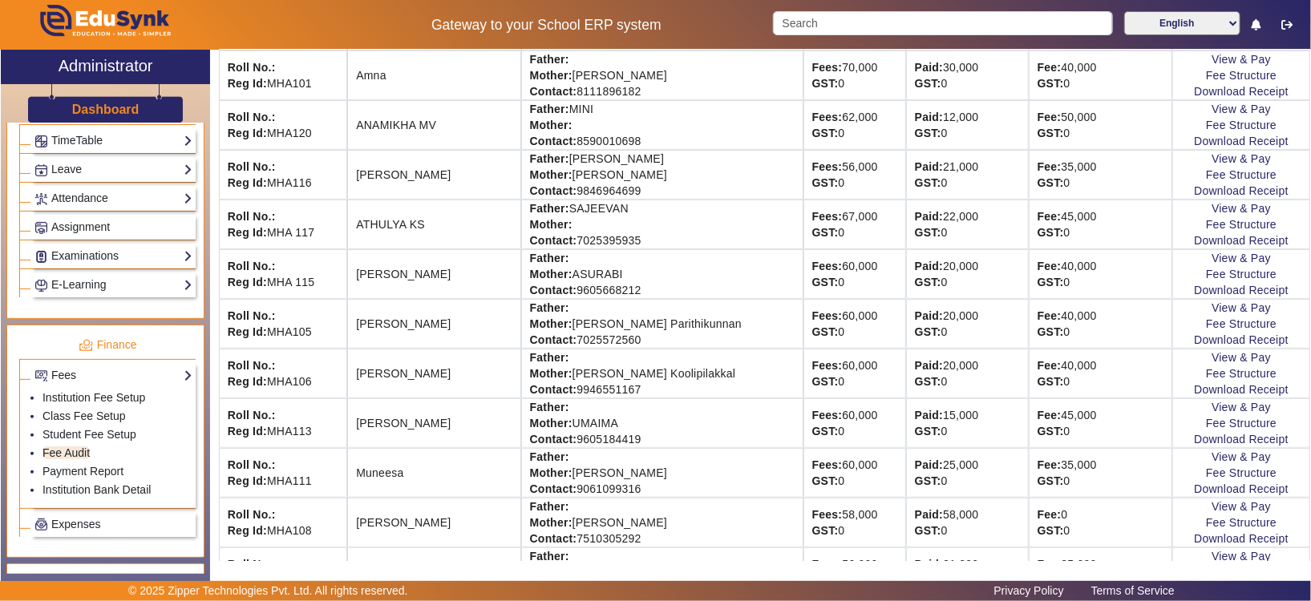
scroll to position [336, 0]
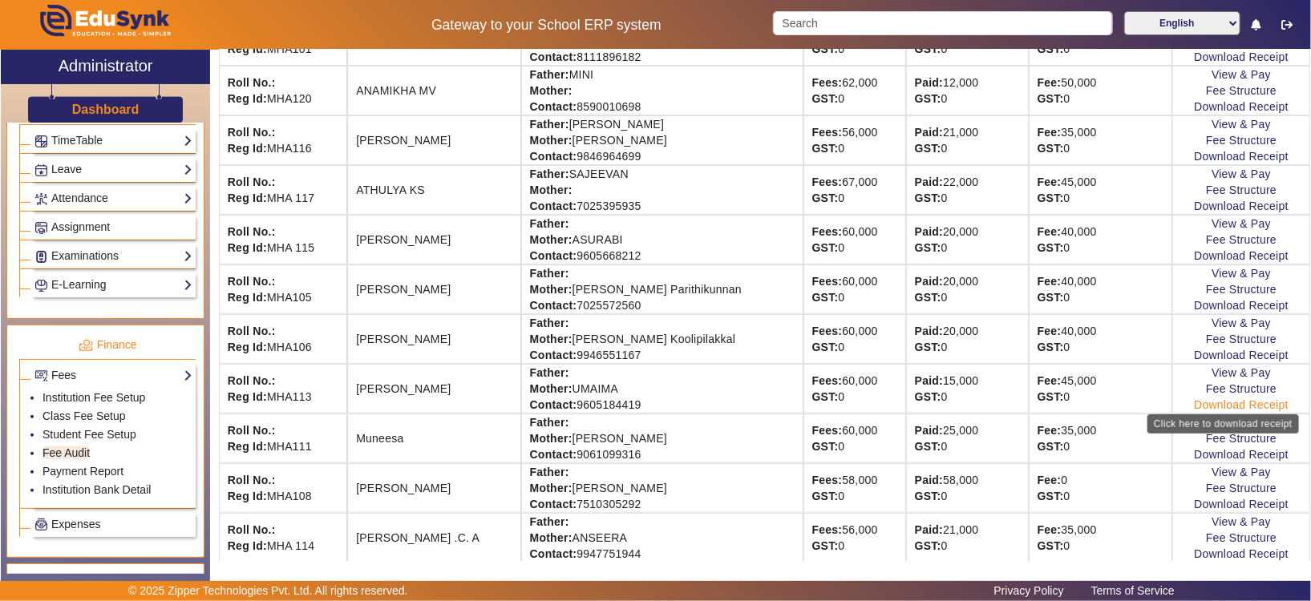
click at [1200, 404] on link "Download Receipt" at bounding box center [1240, 404] width 95 height 13
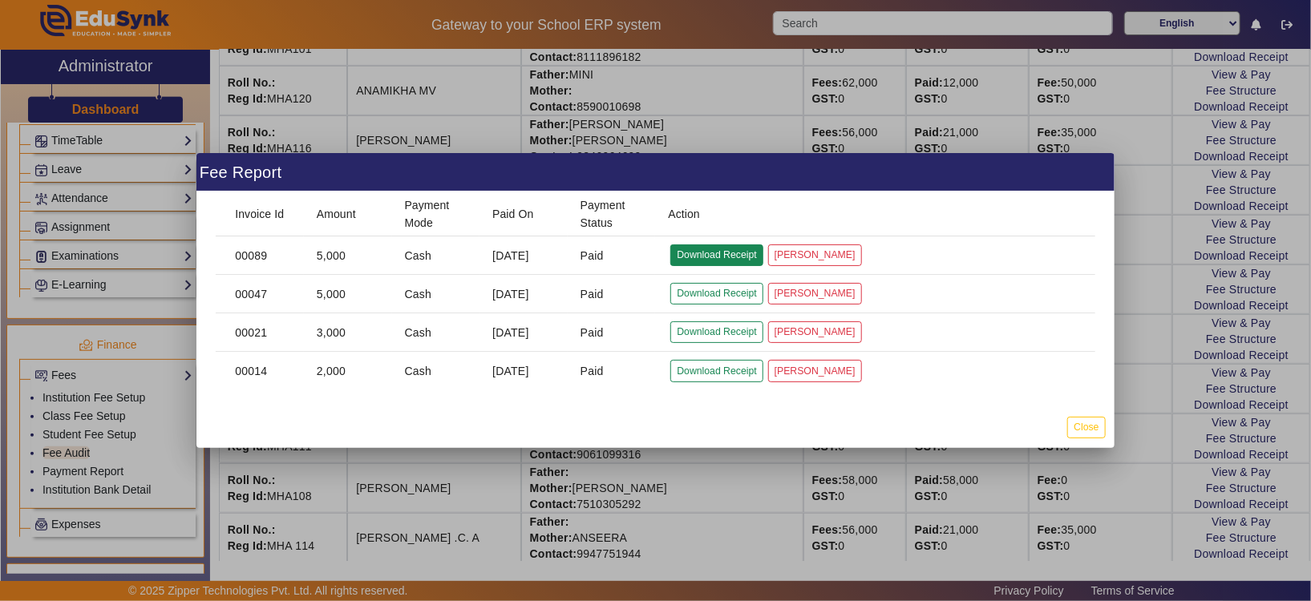
click at [724, 248] on button "Download Receipt" at bounding box center [716, 255] width 92 height 22
click at [1085, 430] on button "Close" at bounding box center [1086, 428] width 38 height 22
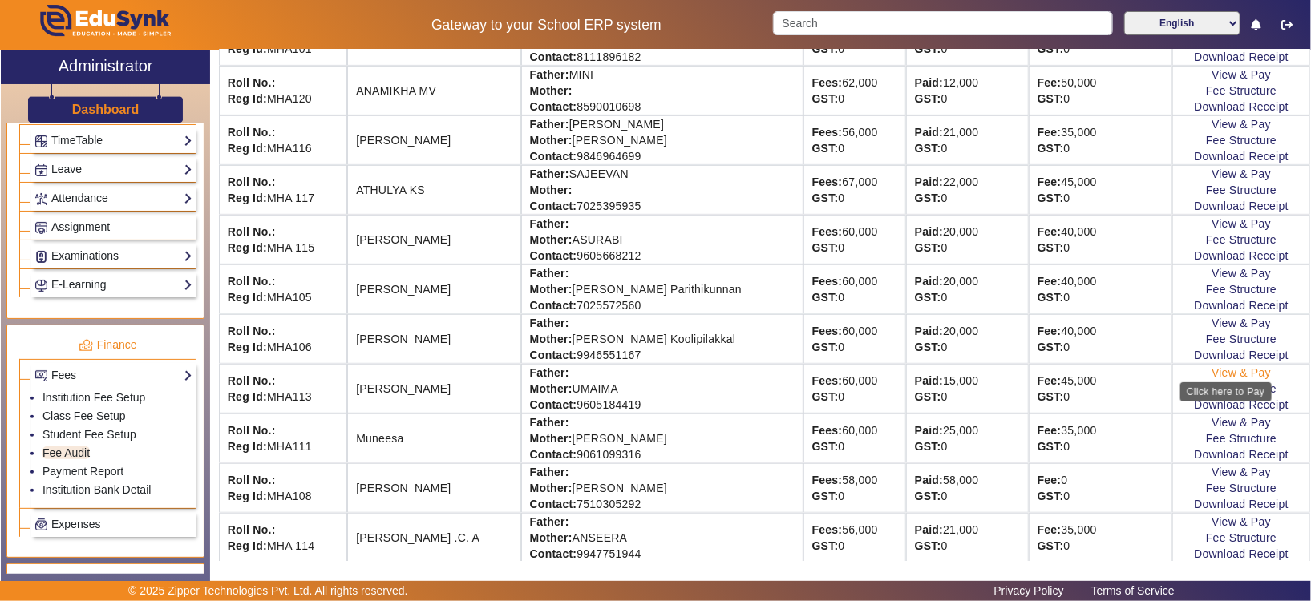
click at [1234, 373] on link "View & Pay" at bounding box center [1240, 372] width 59 height 13
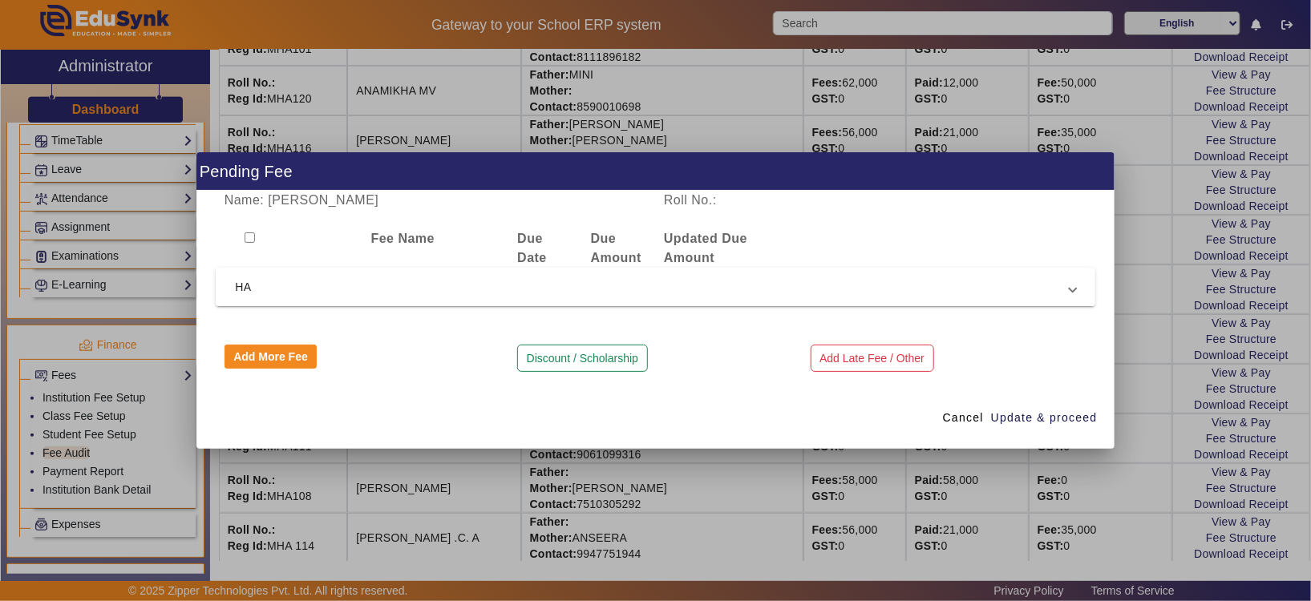
click at [401, 277] on span "HA" at bounding box center [652, 286] width 834 height 19
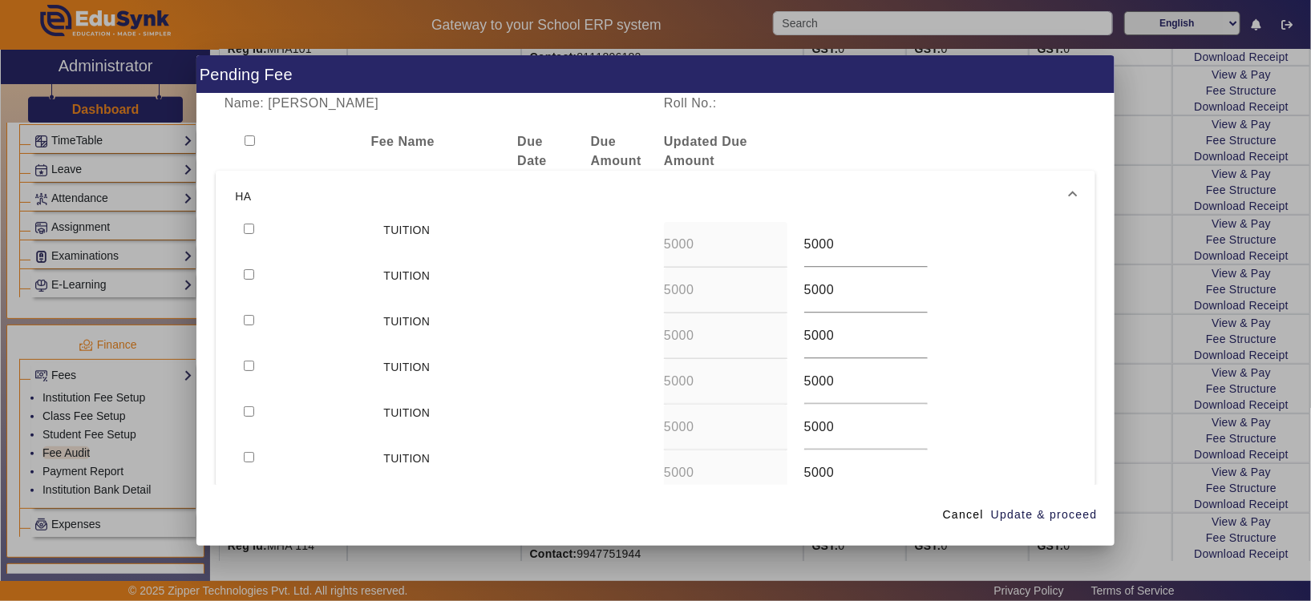
click at [252, 229] on input "checkbox" at bounding box center [249, 229] width 10 height 10
checkbox input "true"
click at [1065, 518] on span "Update & proceed" at bounding box center [1044, 515] width 107 height 17
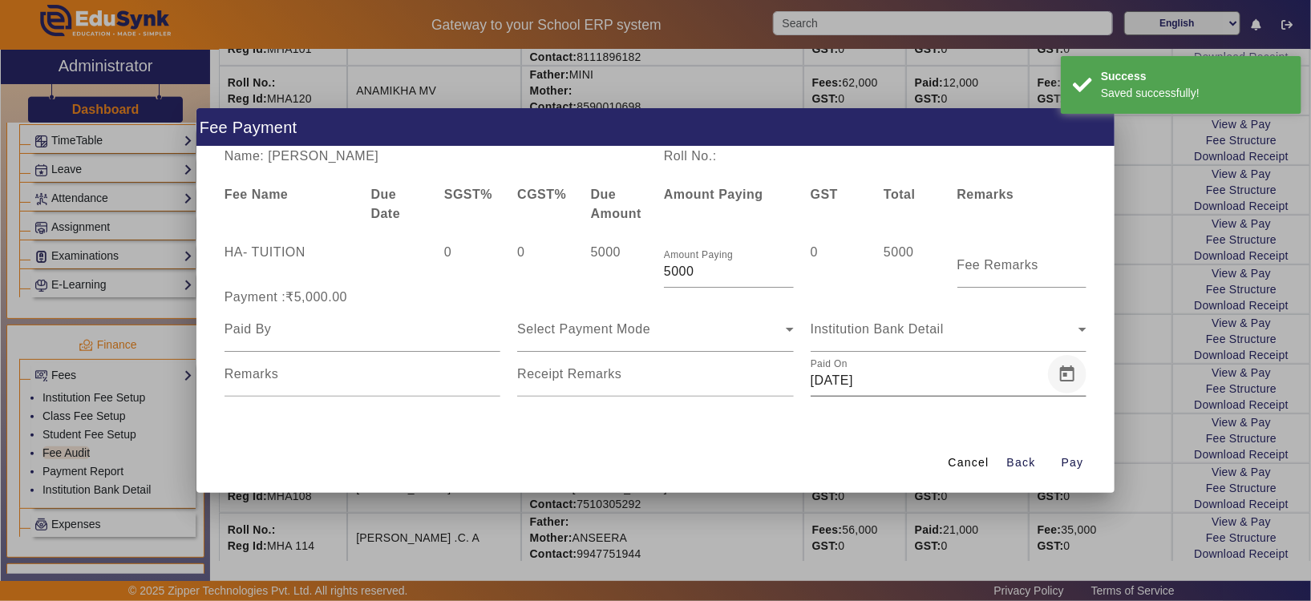
click at [1072, 382] on span "Open calendar" at bounding box center [1067, 374] width 38 height 38
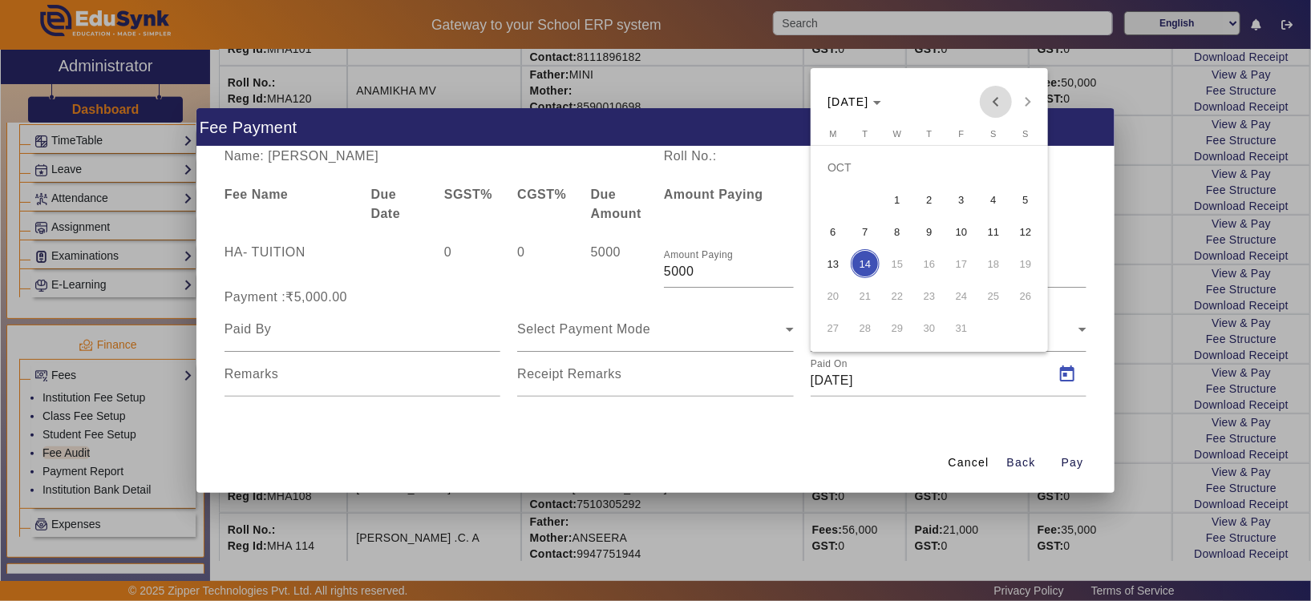
click at [991, 100] on span "Previous month" at bounding box center [995, 102] width 32 height 32
click at [996, 266] on span "20" at bounding box center [993, 263] width 29 height 29
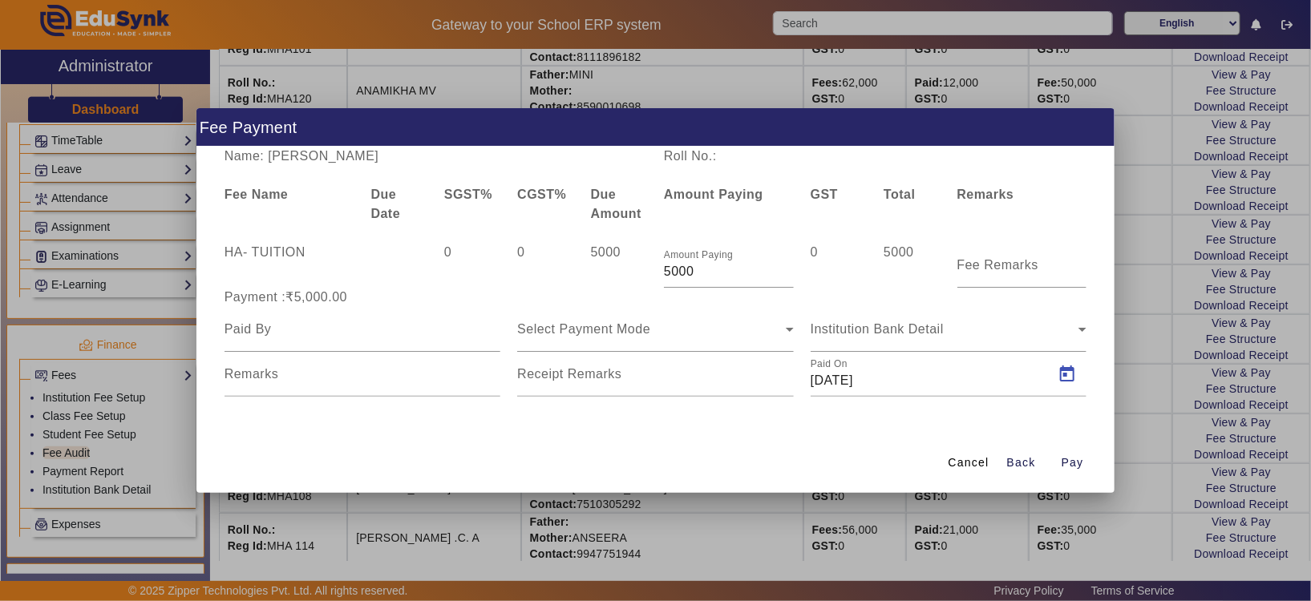
type input "[DATE]"
click at [790, 329] on icon at bounding box center [790, 330] width 8 height 4
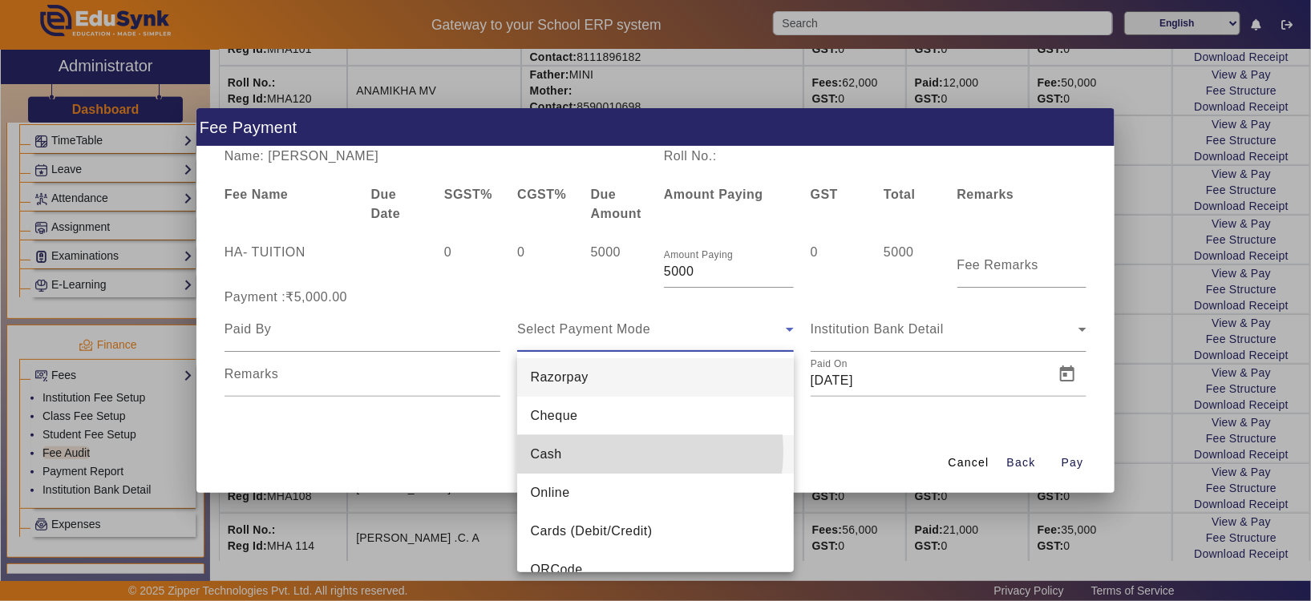
click at [624, 451] on mat-option "Cash" at bounding box center [655, 454] width 277 height 38
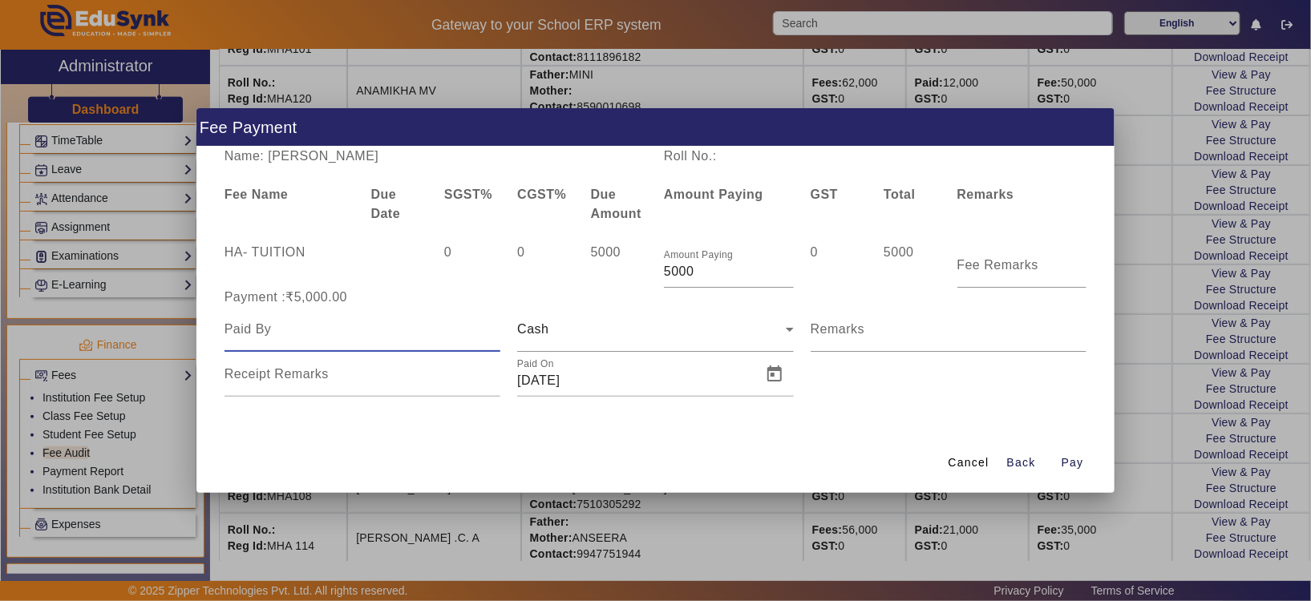
click at [342, 338] on input at bounding box center [362, 329] width 277 height 19
type input "m"
type input "MUFEEDHA"
click at [346, 385] on input "Receipt Remarks" at bounding box center [362, 380] width 277 height 19
type input "SEPTEMBER FEES"
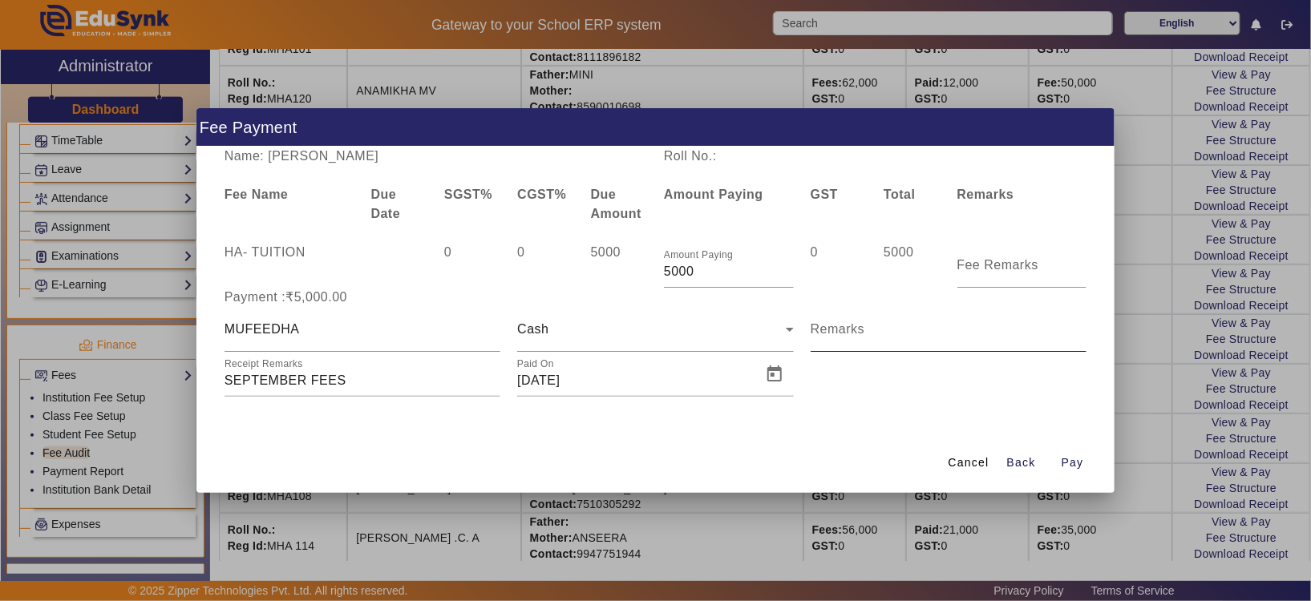
click at [851, 330] on mat-label "Remarks" at bounding box center [837, 329] width 55 height 14
click at [851, 330] on input "Remarks" at bounding box center [948, 335] width 277 height 19
type input "SEPTEMBER FEES PAID AS 2 INSTALMENT"
click at [1070, 472] on span "button" at bounding box center [1072, 462] width 51 height 38
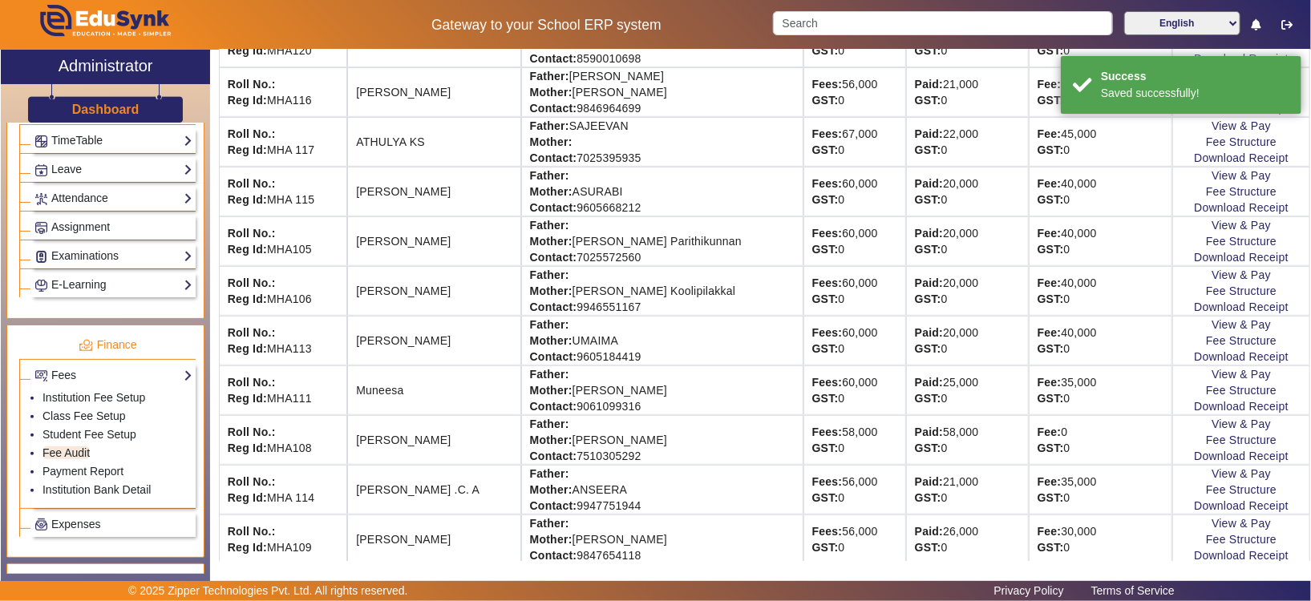
scroll to position [432, 0]
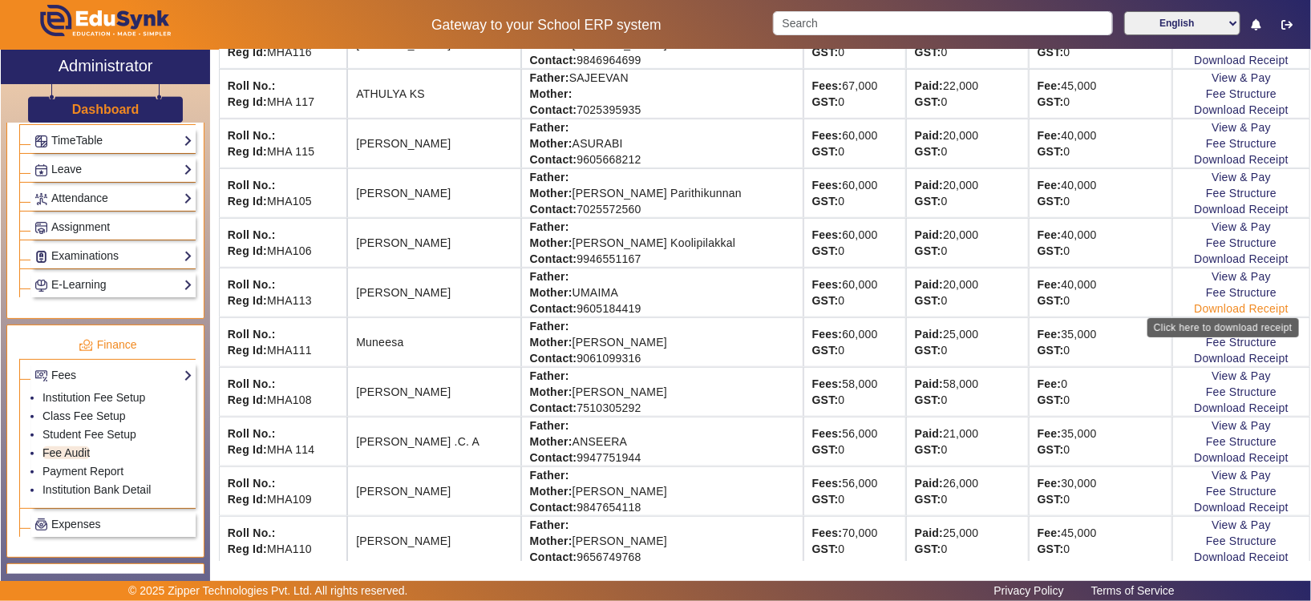
click at [1193, 307] on link "Download Receipt" at bounding box center [1240, 308] width 95 height 13
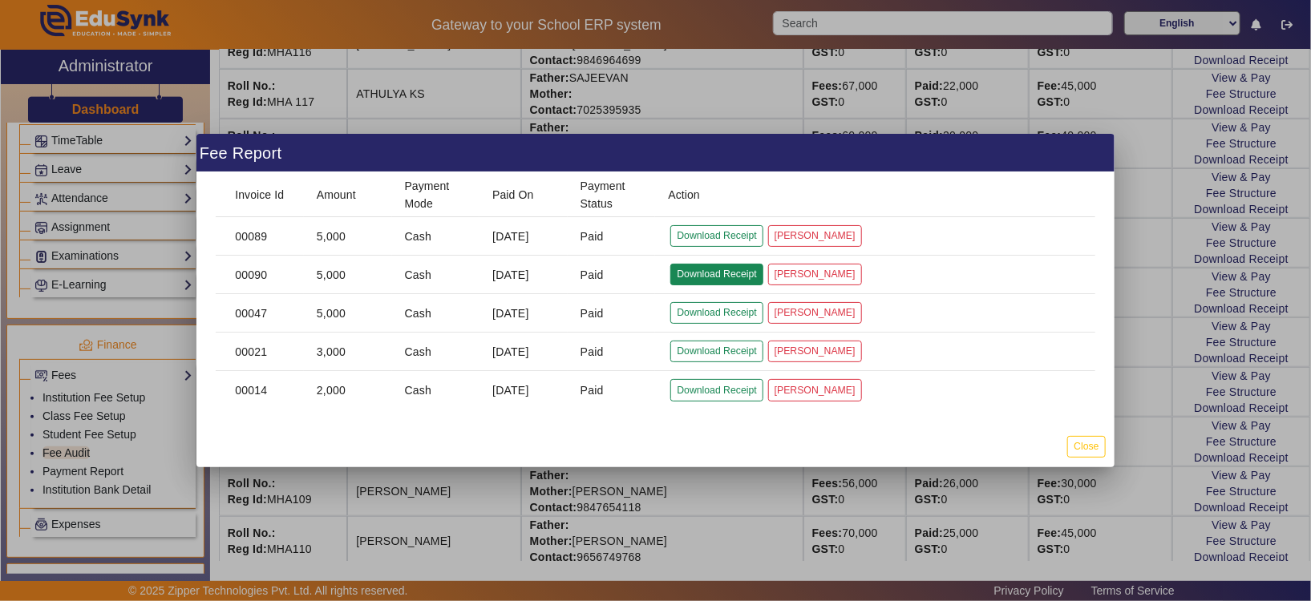
click at [722, 273] on button "Download Receipt" at bounding box center [716, 275] width 92 height 22
